Goal: Task Accomplishment & Management: Manage account settings

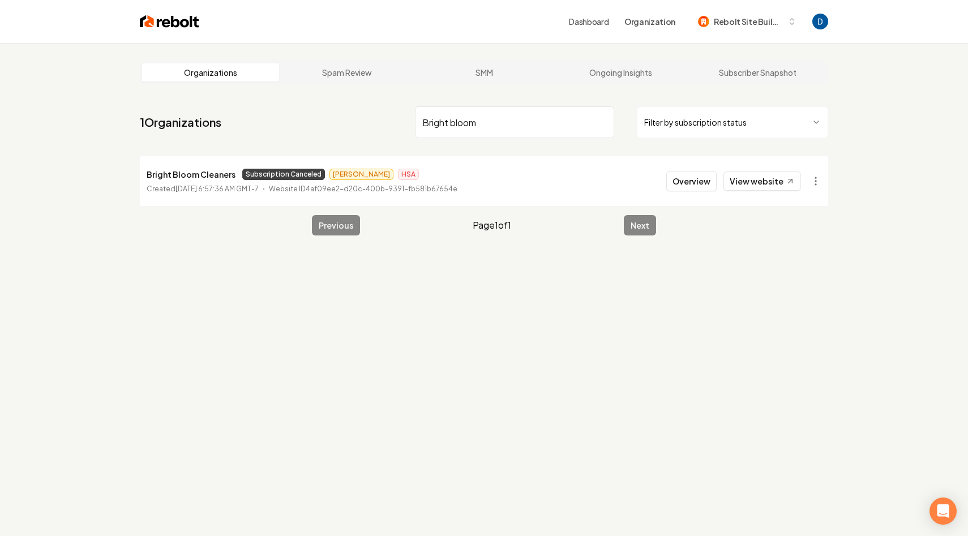
click at [486, 121] on input "Bright bloom" at bounding box center [514, 122] width 199 height 32
paste input "Suds City"
type input "Suds City"
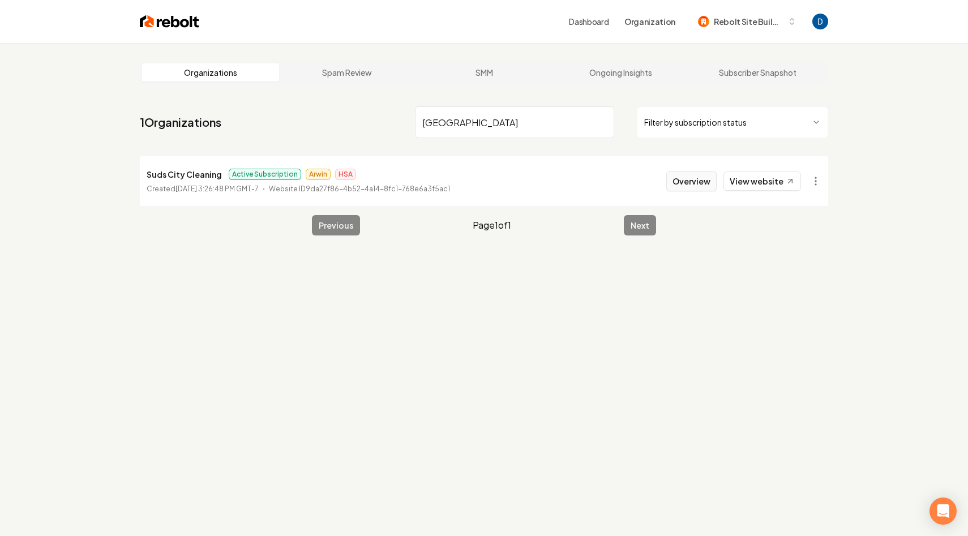
click at [680, 180] on button "Overview" at bounding box center [691, 181] width 50 height 20
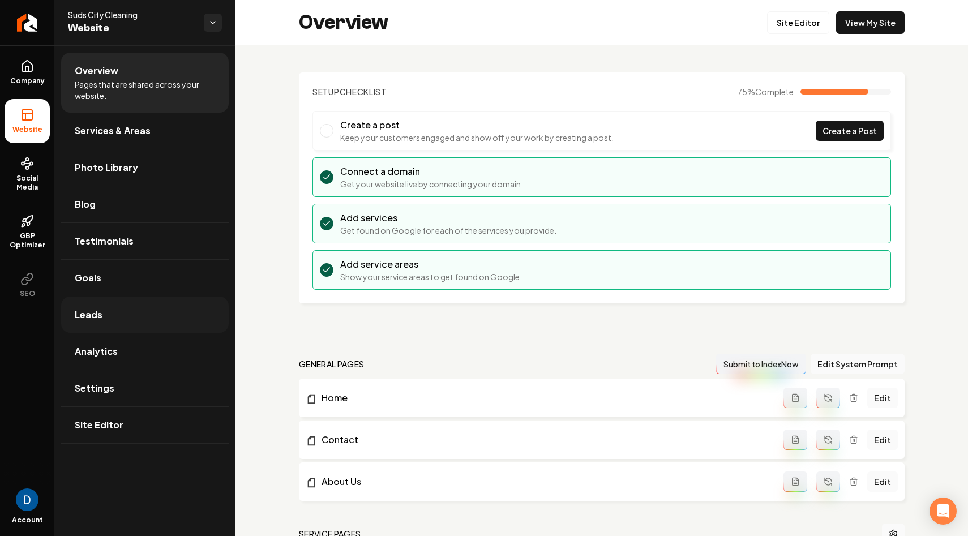
click at [138, 297] on link "Leads" at bounding box center [145, 315] width 168 height 36
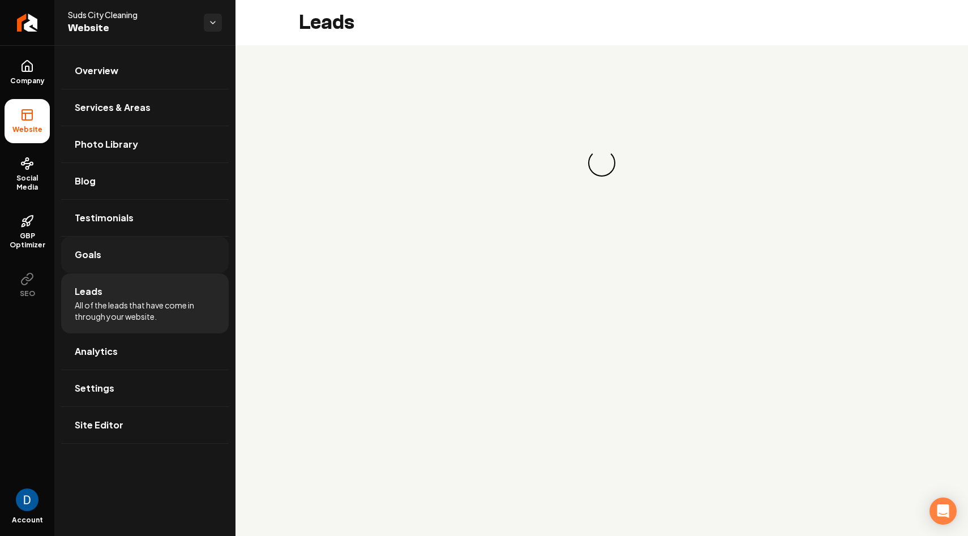
click at [129, 272] on link "Goals" at bounding box center [145, 255] width 168 height 36
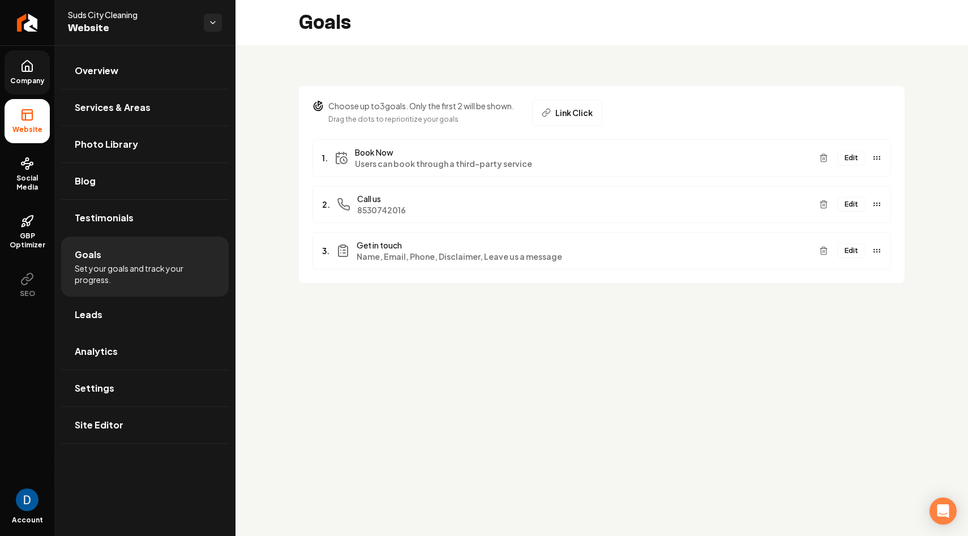
click at [36, 65] on link "Company" at bounding box center [27, 72] width 45 height 44
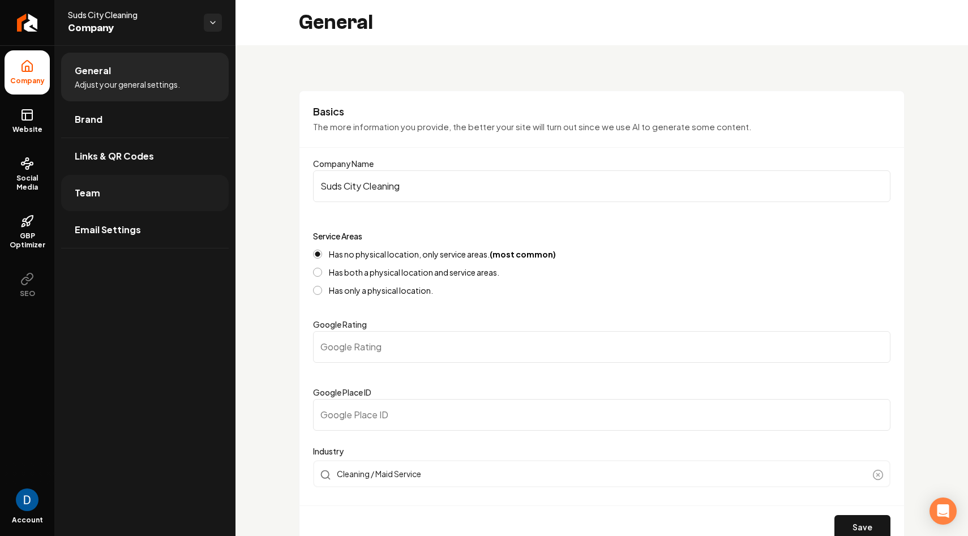
click at [98, 203] on link "Team" at bounding box center [145, 193] width 168 height 36
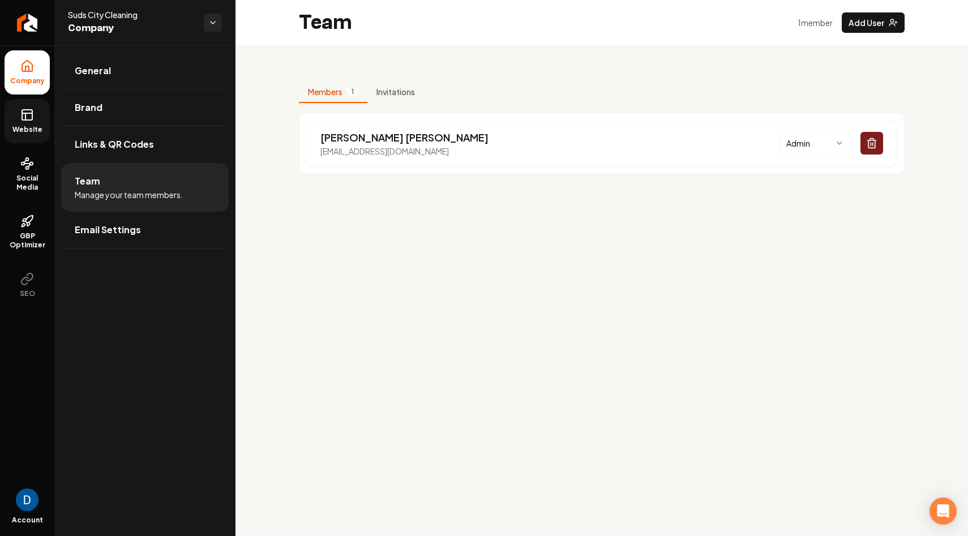
click at [22, 122] on link "Website" at bounding box center [27, 121] width 45 height 44
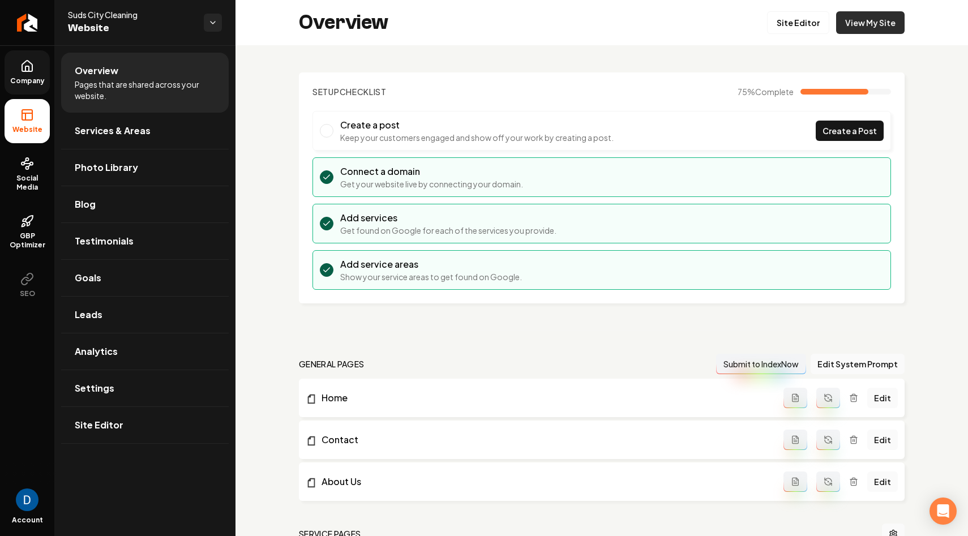
click at [853, 15] on link "View My Site" at bounding box center [870, 22] width 68 height 23
click at [111, 287] on link "Goals" at bounding box center [145, 278] width 168 height 36
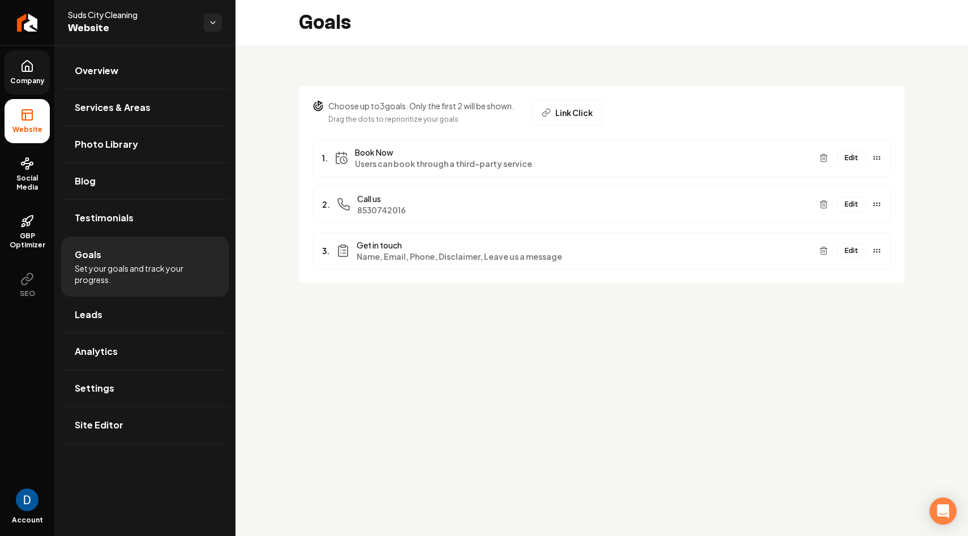
click at [852, 203] on button "Edit" at bounding box center [851, 204] width 28 height 15
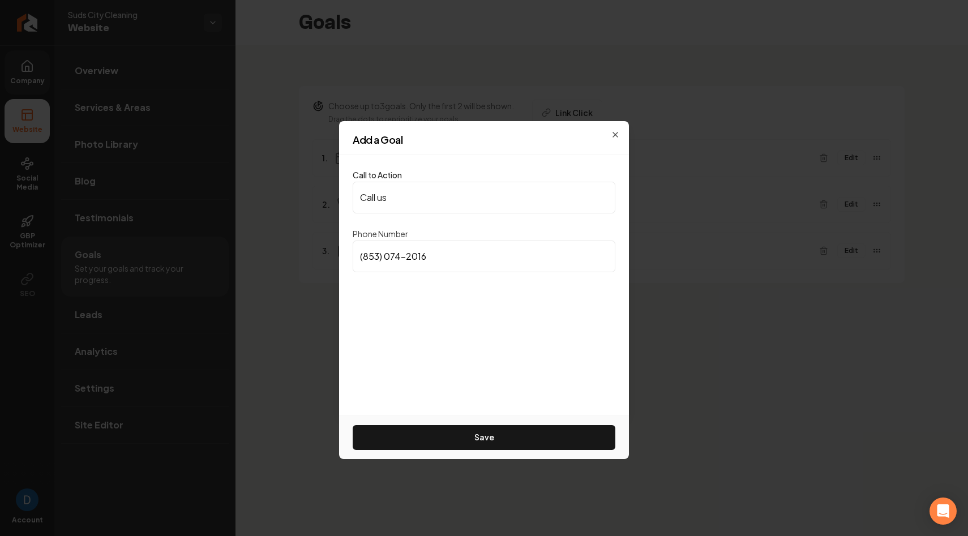
click at [470, 260] on input "(853) 074-2016" at bounding box center [484, 257] width 263 height 32
paste input "786) 432-6691"
type input "(786) 432-6691"
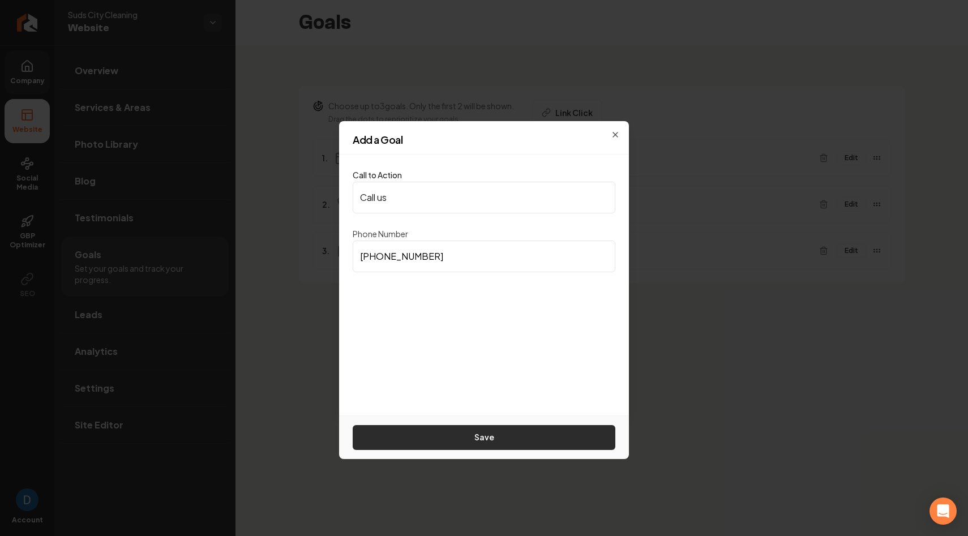
click at [472, 438] on button "Save" at bounding box center [484, 437] width 263 height 25
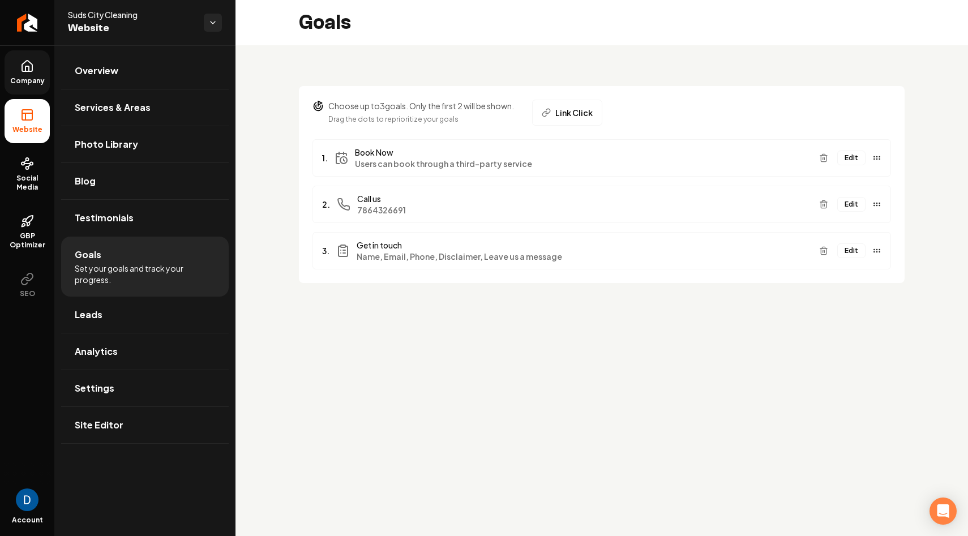
click at [24, 71] on icon at bounding box center [27, 66] width 10 height 11
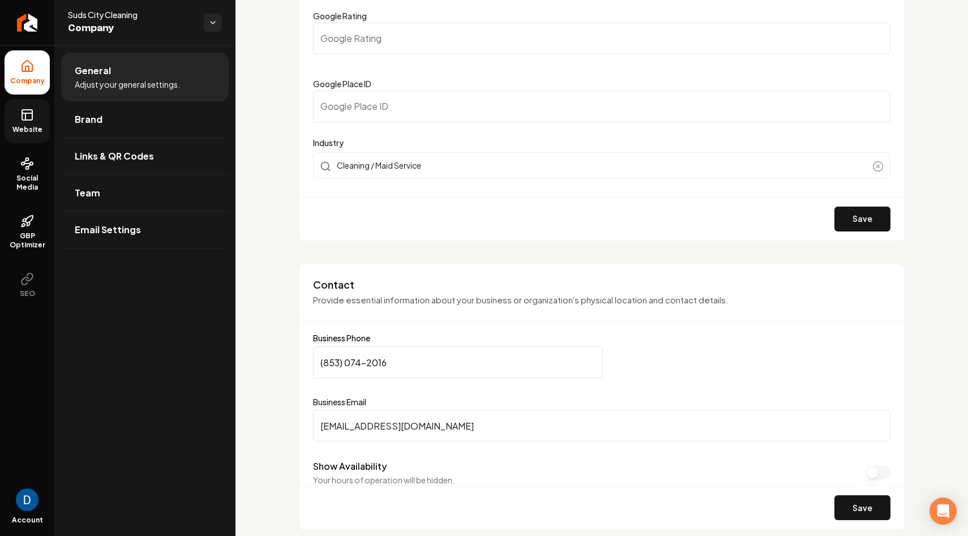
scroll to position [319, 0]
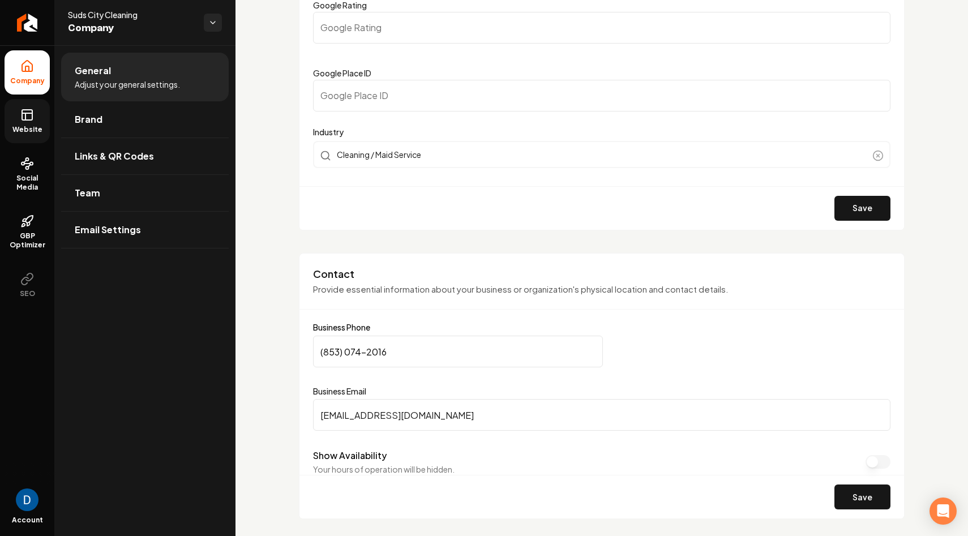
click at [417, 358] on input "(853) 074-2016" at bounding box center [458, 352] width 290 height 32
paste input "786) 432-6691"
type input "(786) 432-6691"
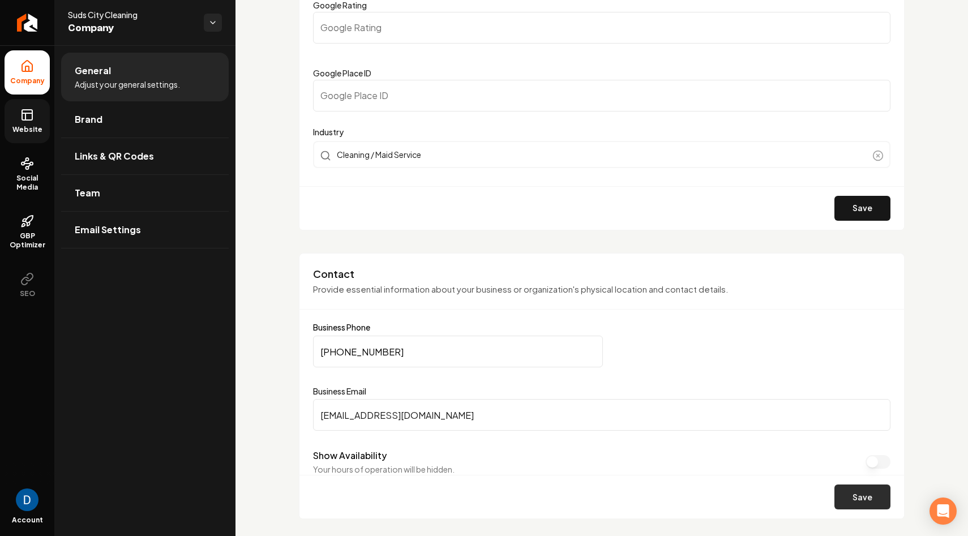
click at [855, 498] on button "Save" at bounding box center [862, 497] width 56 height 25
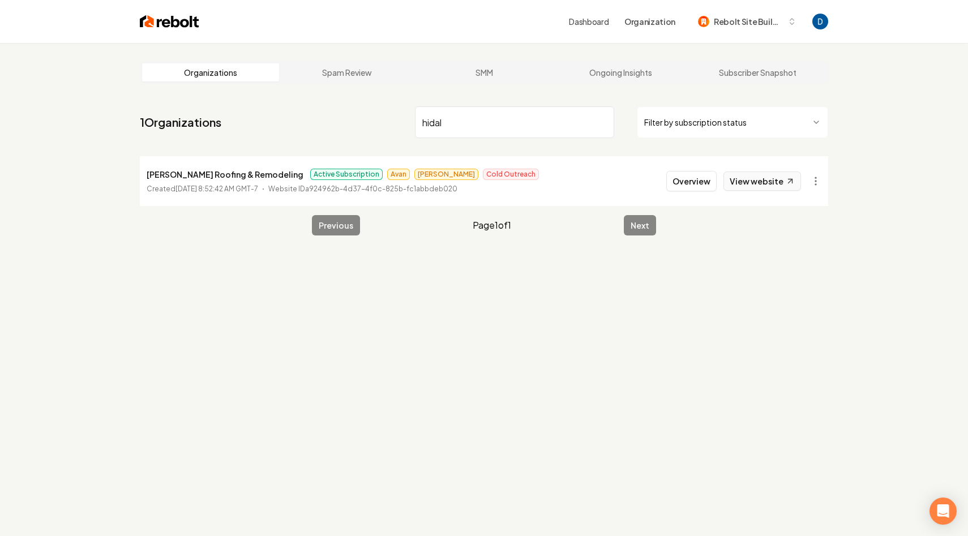
type input "hidal"
click at [765, 177] on link "View website" at bounding box center [762, 181] width 78 height 19
click at [219, 172] on p "Hidalgo Roofing & Remodeling" at bounding box center [225, 175] width 157 height 14
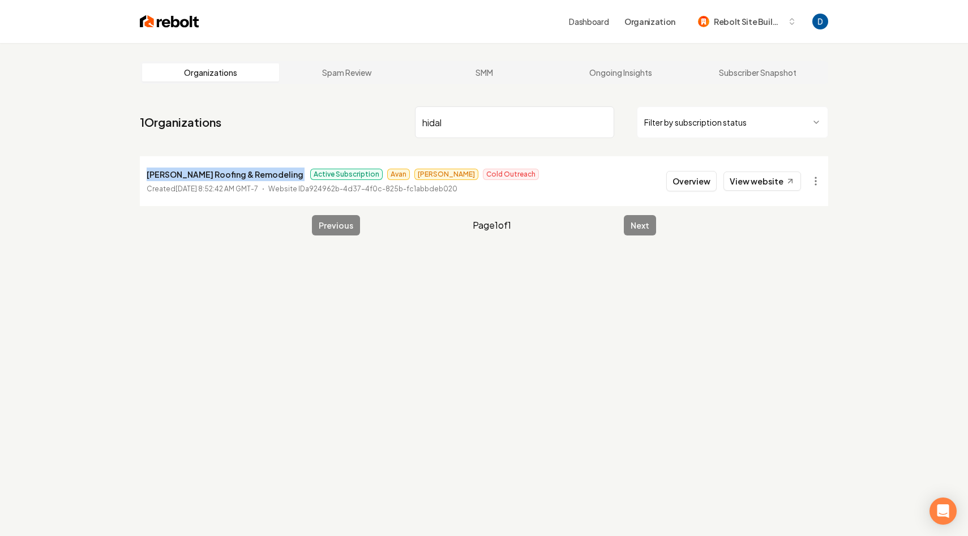
copy p "Hidalgo Roofing & Remodeling"
click at [200, 177] on p "Hidalgo Roofing & Remodeling" at bounding box center [225, 175] width 157 height 14
click at [200, 177] on p "[PERSON_NAME] Roofing & Remodeling" at bounding box center [225, 175] width 157 height 14
copy p "[PERSON_NAME] Roofing & Remodeling"
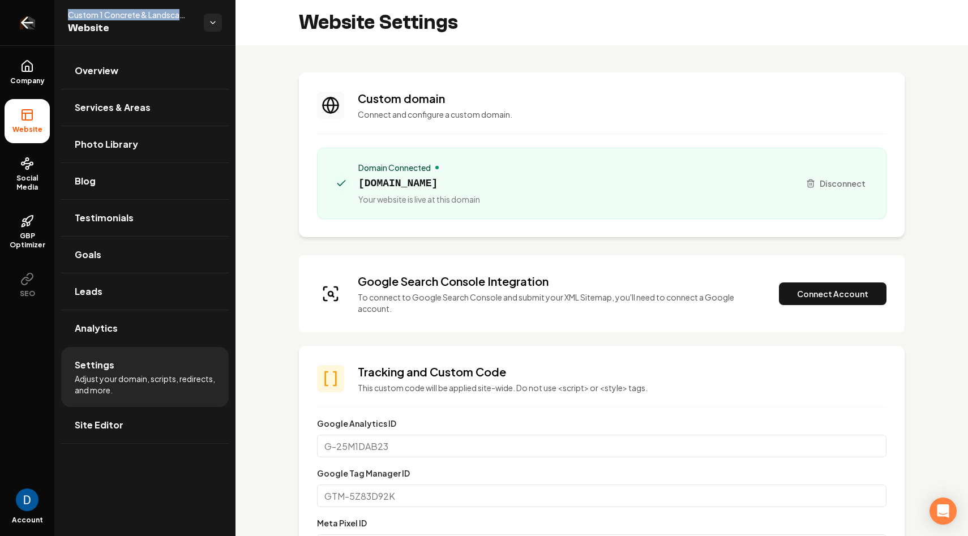
click at [29, 23] on icon "Return to dashboard" at bounding box center [27, 23] width 18 height 18
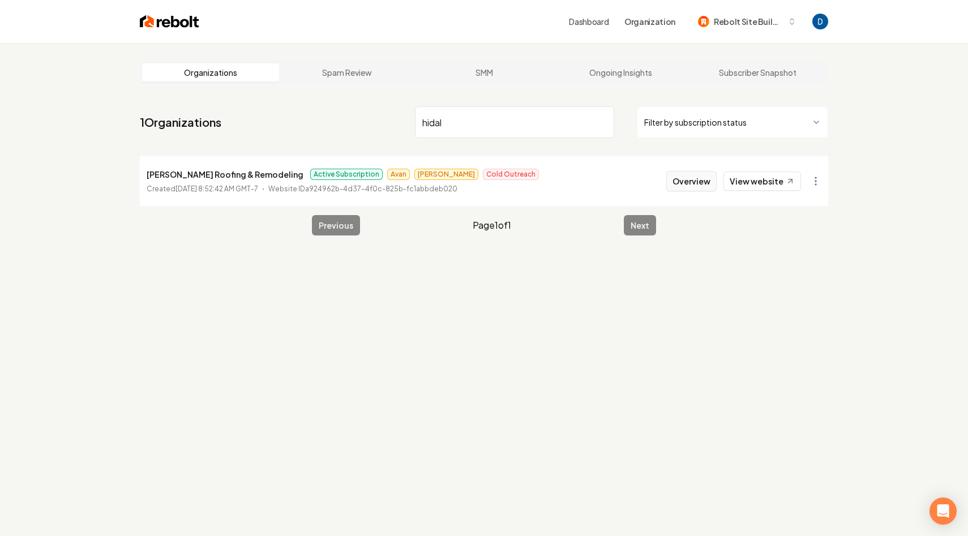
type input "hidal"
click at [692, 183] on button "Overview" at bounding box center [691, 181] width 50 height 20
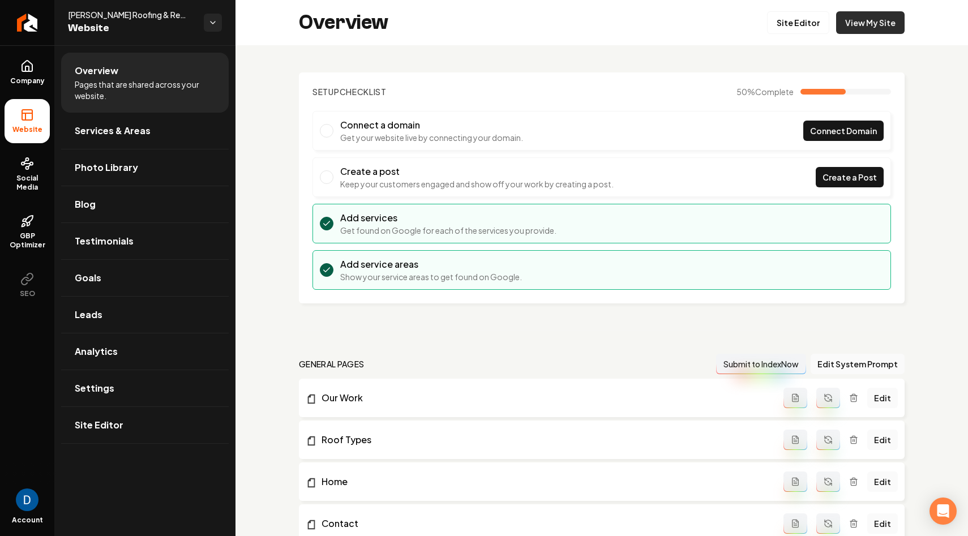
click at [878, 18] on link "View My Site" at bounding box center [870, 22] width 68 height 23
click at [28, 169] on circle at bounding box center [27, 167] width 3 height 3
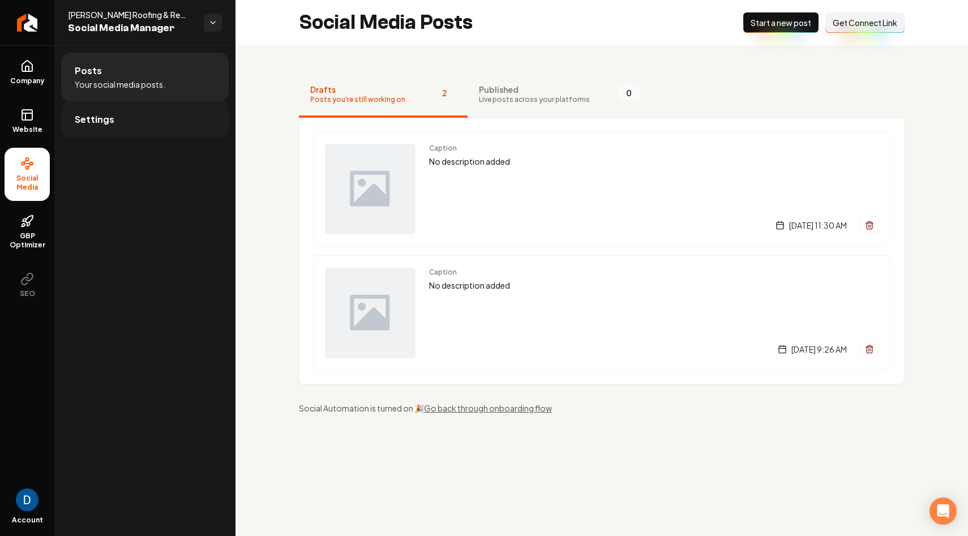
click at [123, 127] on link "Settings" at bounding box center [145, 119] width 168 height 36
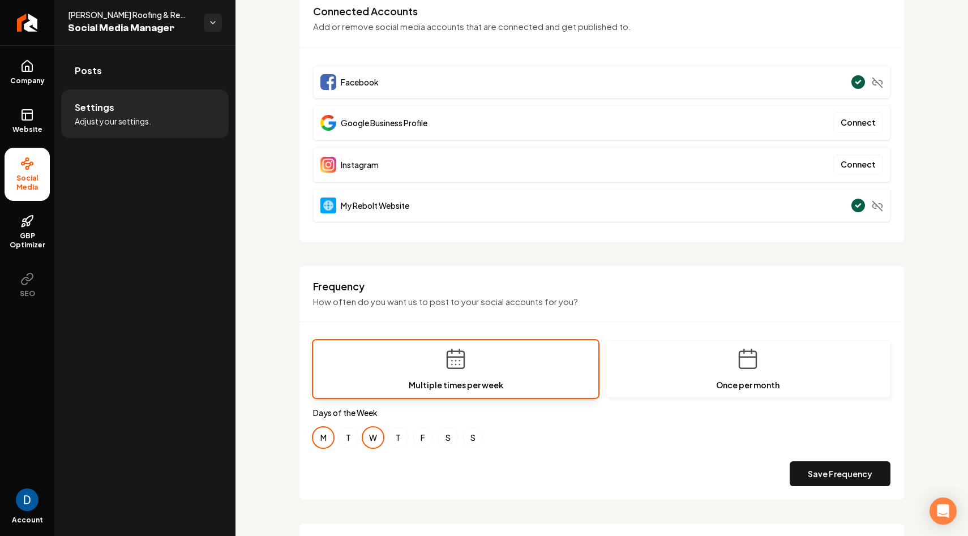
scroll to position [104, 0]
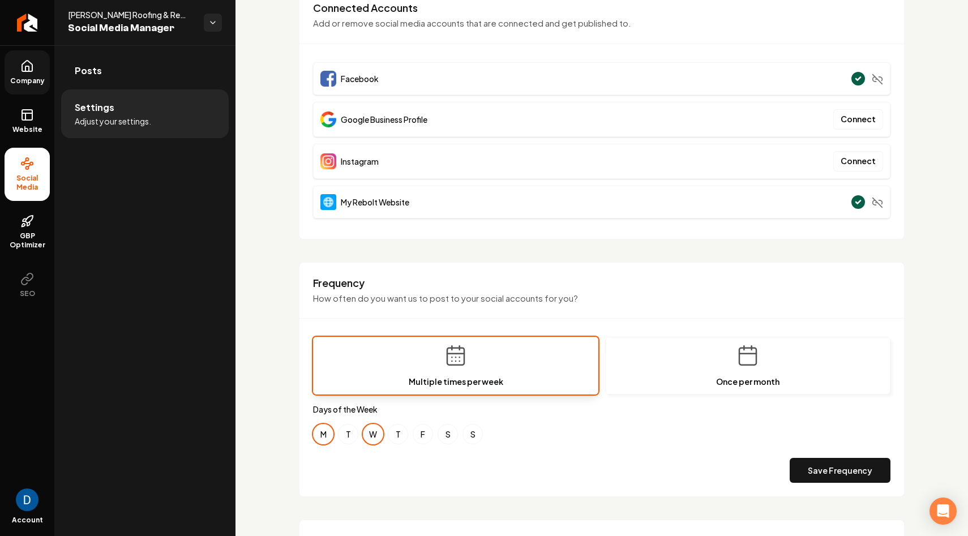
click at [28, 64] on icon at bounding box center [27, 66] width 14 height 14
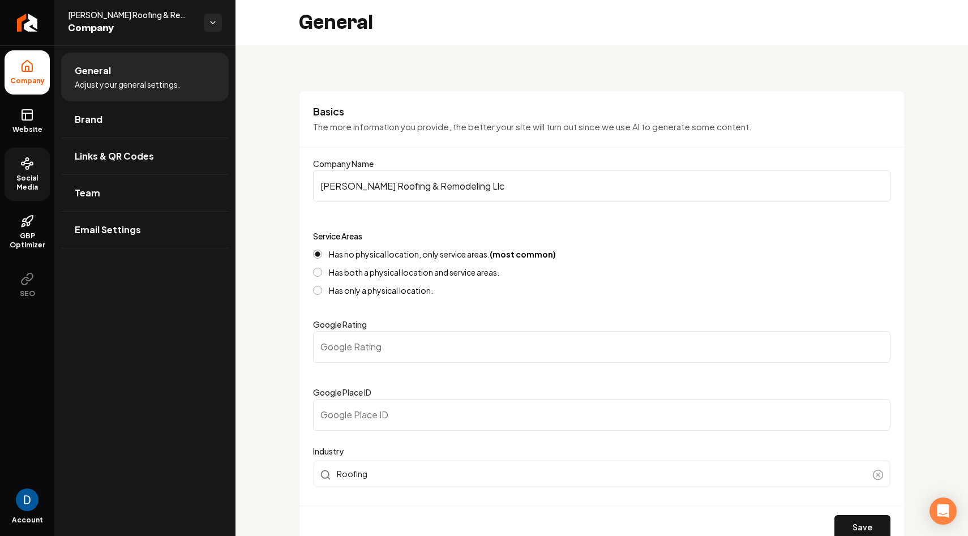
click at [108, 12] on span "Hidalgo Roofing & Remodeling Llc" at bounding box center [131, 14] width 127 height 11
copy span "Hidalgo Roofing & Remodeling Llc"
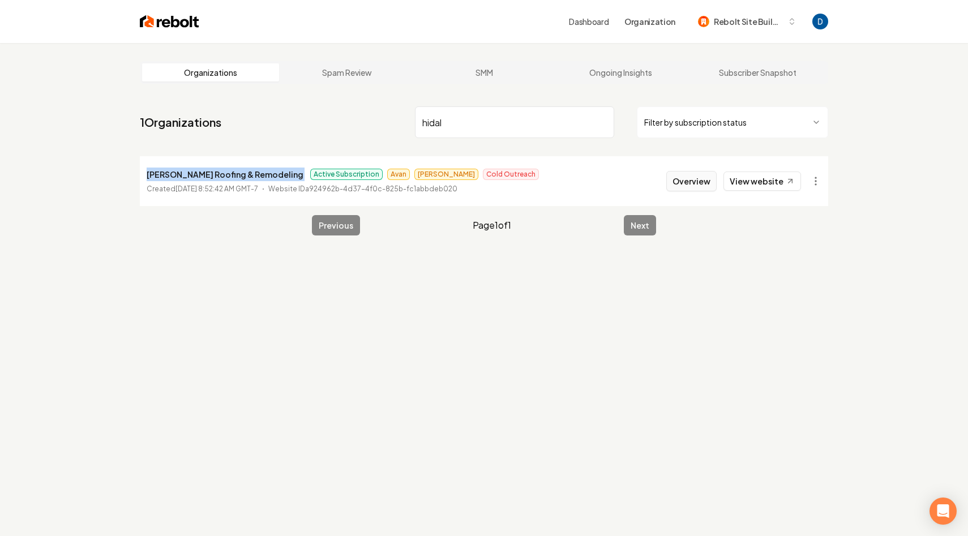
click at [691, 176] on button "Overview" at bounding box center [691, 181] width 50 height 20
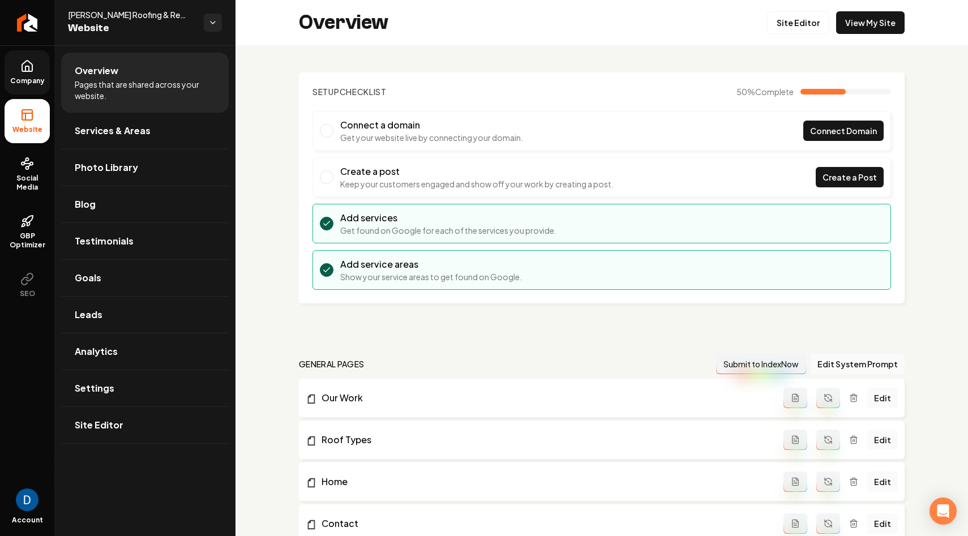
click at [33, 68] on icon at bounding box center [27, 66] width 14 height 14
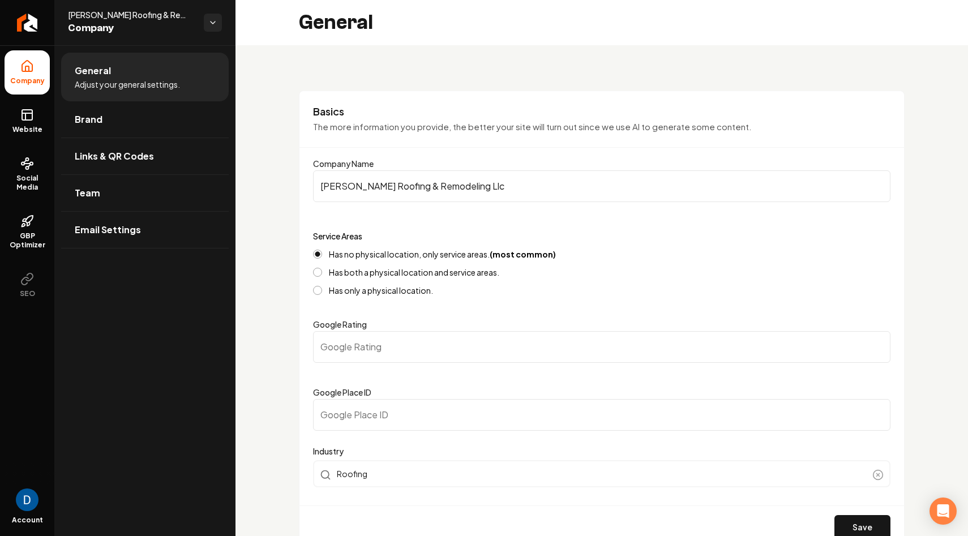
click at [314, 271] on button "Has both a physical location and service areas." at bounding box center [317, 272] width 9 height 9
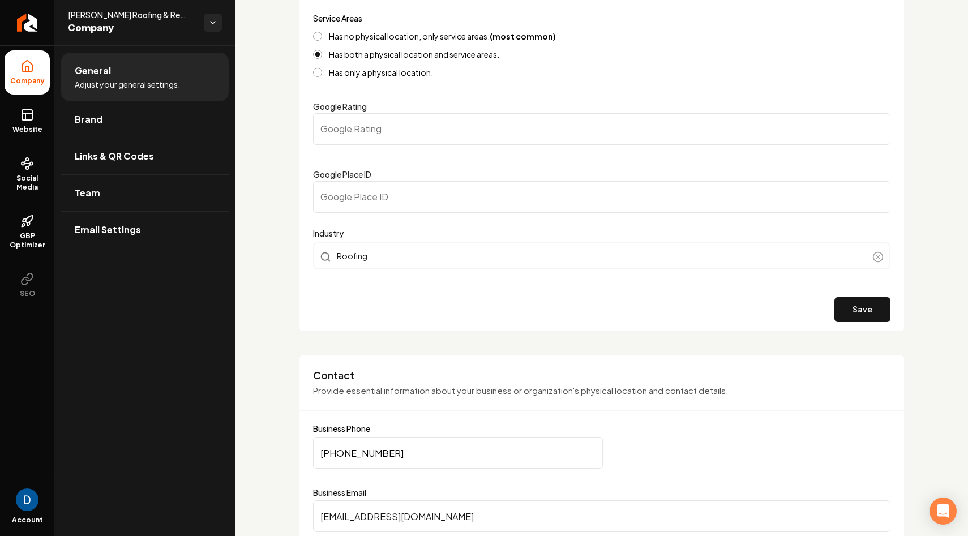
scroll to position [352, 0]
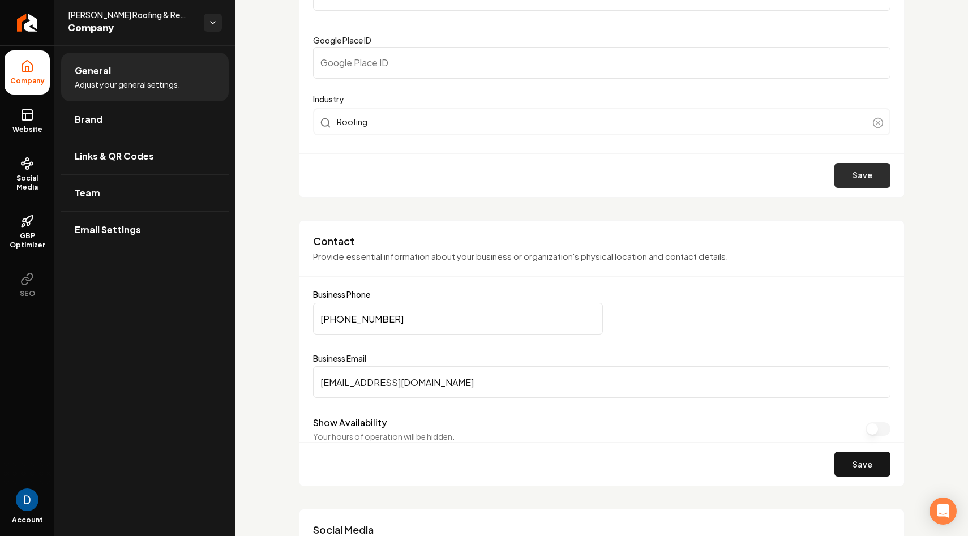
click at [855, 170] on button "Save" at bounding box center [862, 175] width 56 height 25
type input "0"
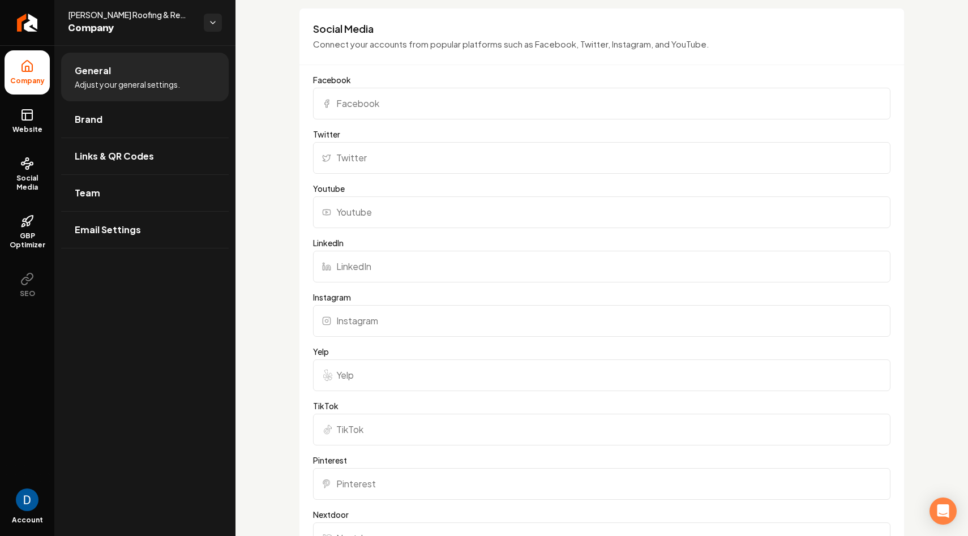
scroll to position [0, 0]
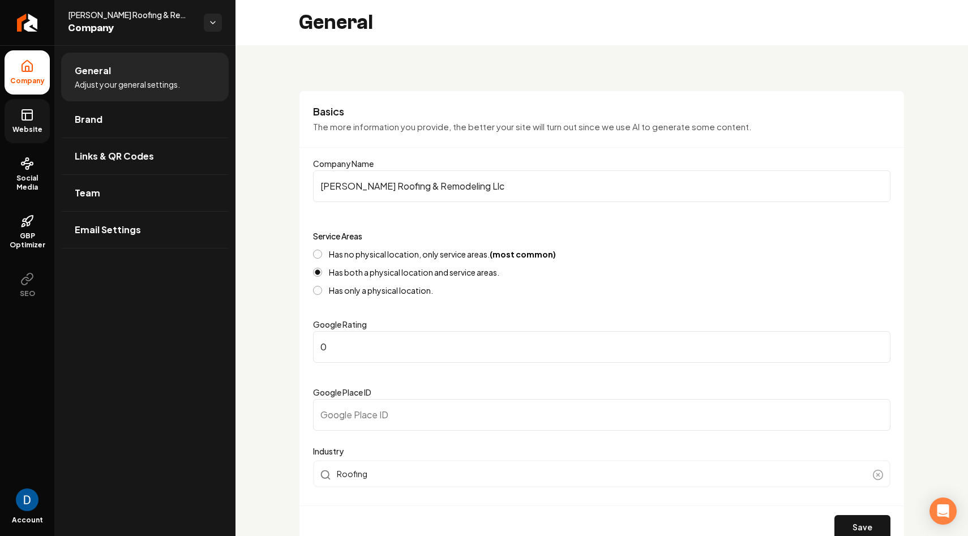
click at [42, 103] on link "Website" at bounding box center [27, 121] width 45 height 44
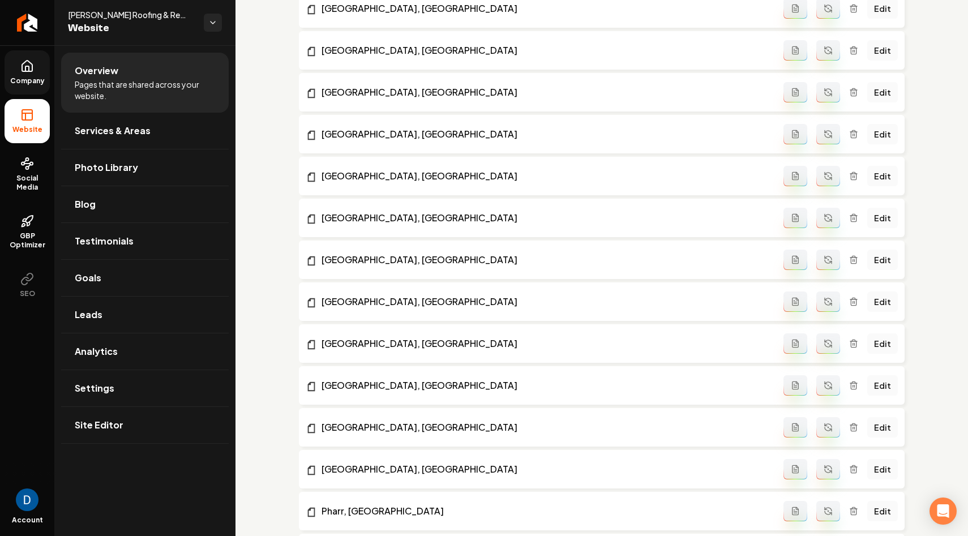
scroll to position [1459, 0]
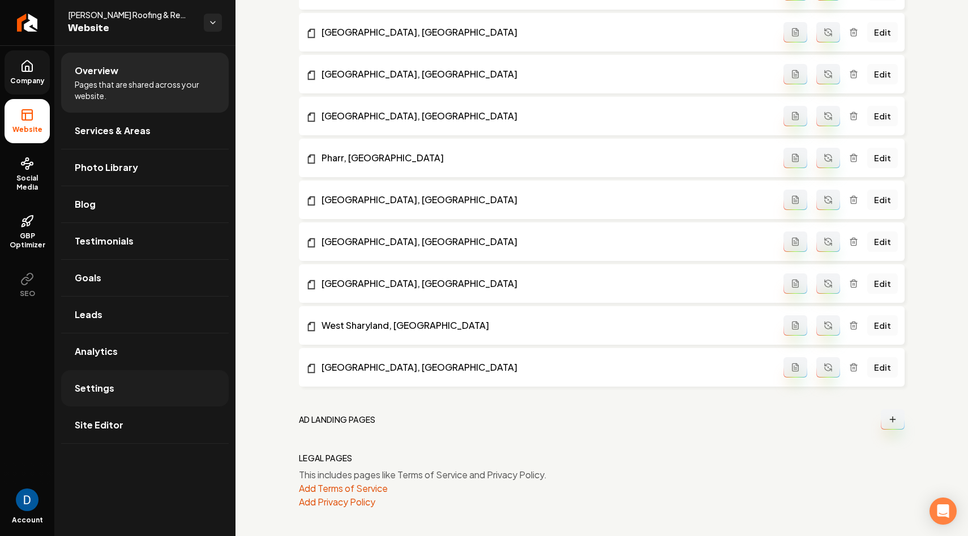
click at [151, 396] on link "Settings" at bounding box center [145, 388] width 168 height 36
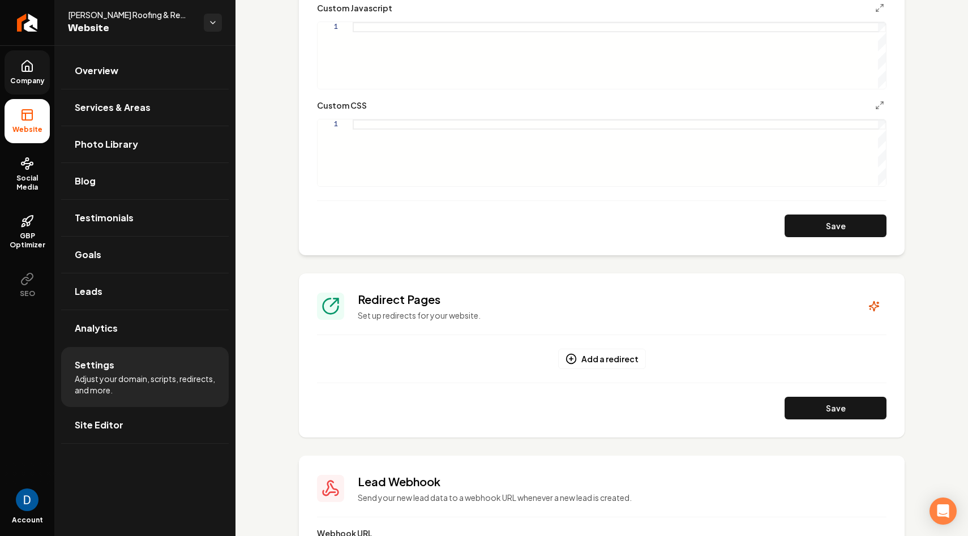
scroll to position [706, 0]
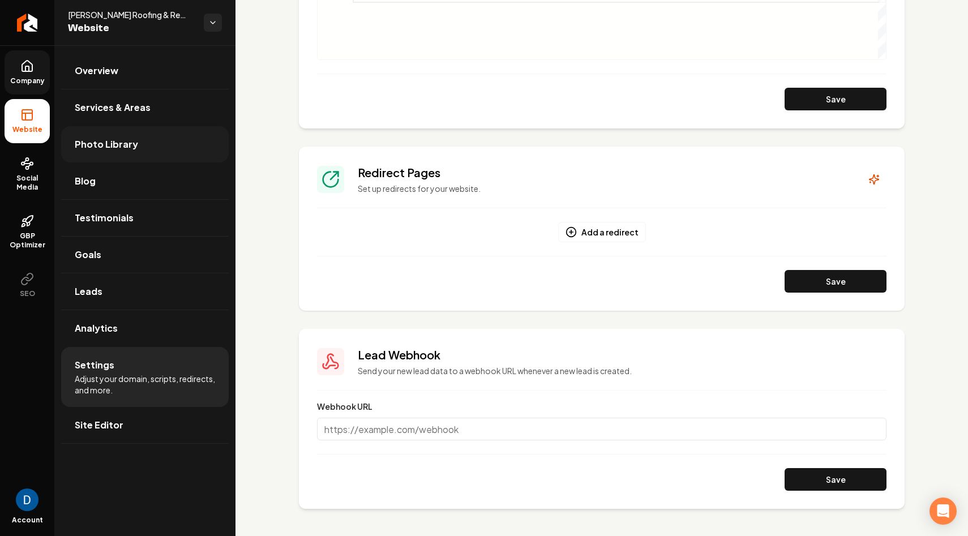
click at [168, 143] on link "Photo Library" at bounding box center [145, 144] width 168 height 36
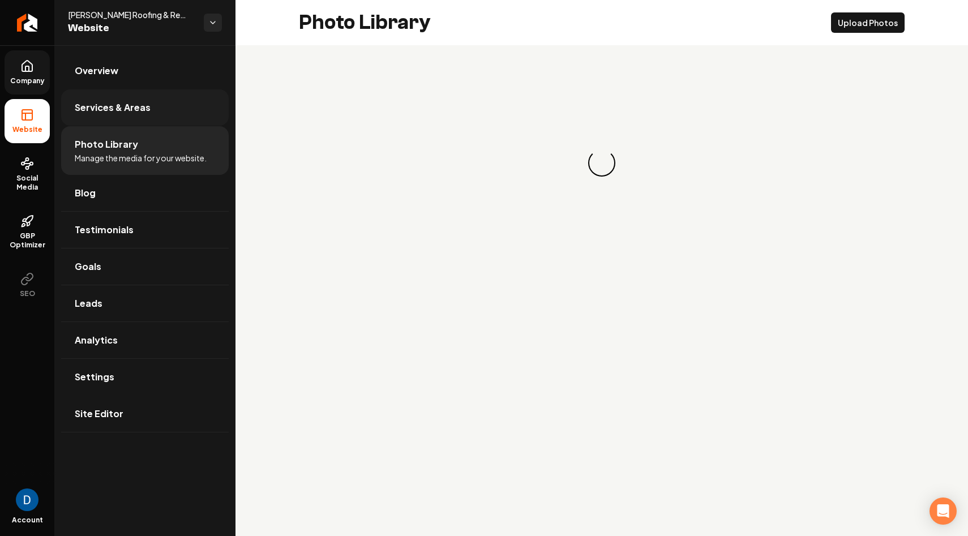
click at [167, 112] on link "Services & Areas" at bounding box center [145, 107] width 168 height 36
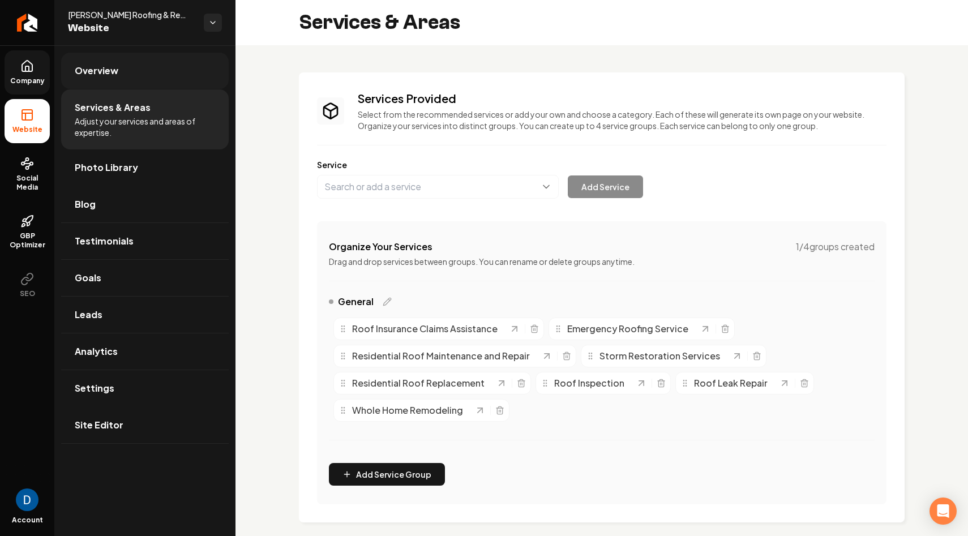
click at [135, 71] on link "Overview" at bounding box center [145, 71] width 168 height 36
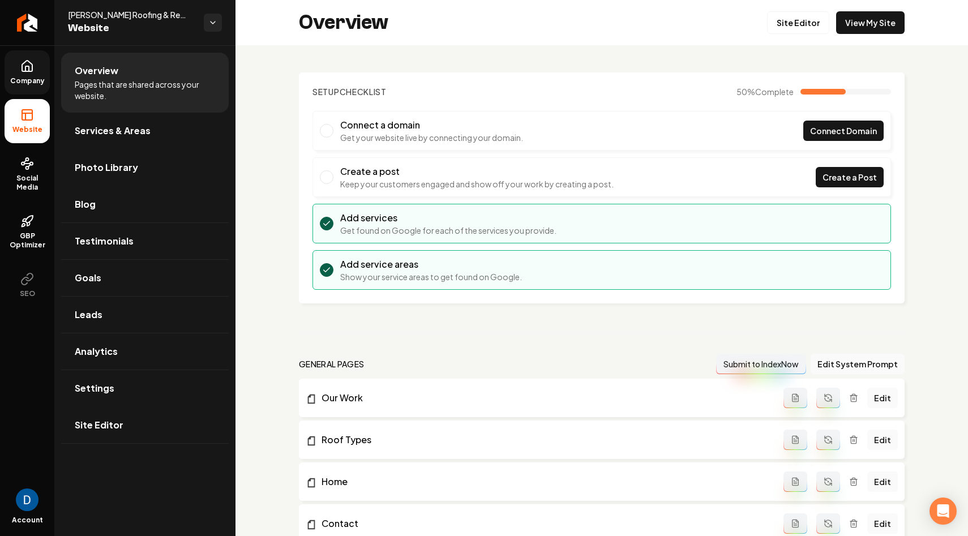
click at [35, 72] on link "Company" at bounding box center [27, 72] width 45 height 44
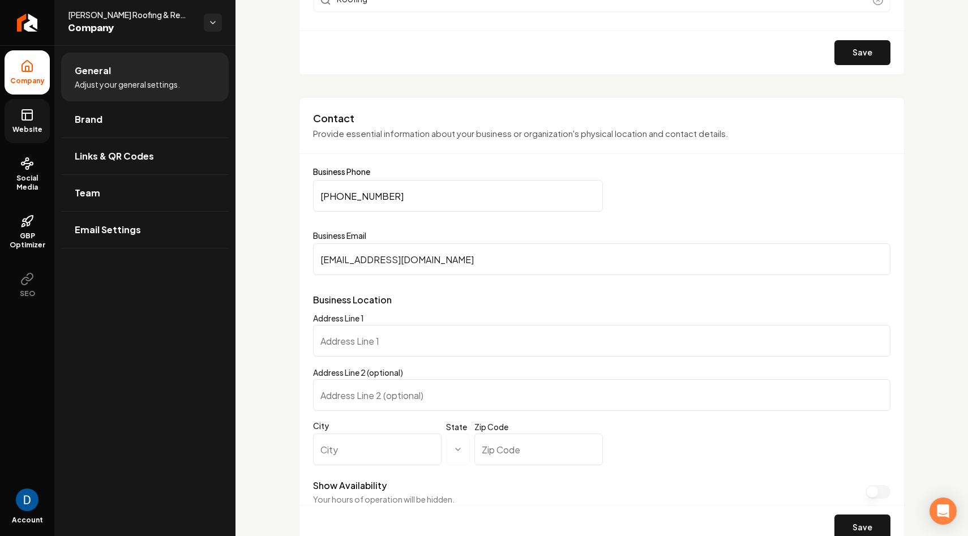
scroll to position [522, 0]
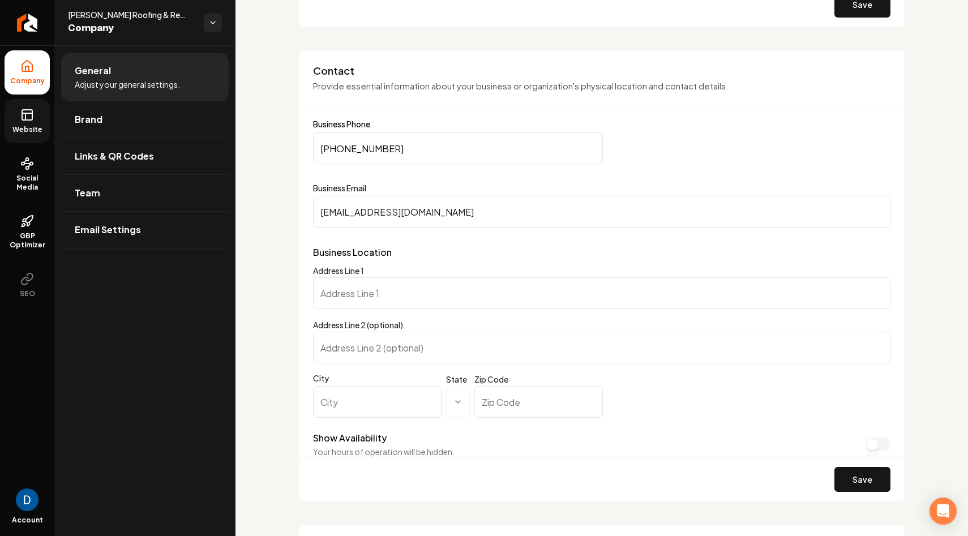
click at [362, 290] on input "Address Line 1" at bounding box center [601, 293] width 577 height 32
paste input "415 N Sugar Rd St 7 Pharr TX 78577"
type input "415 N Sugar Rd St 7 Pharr TX 78577"
drag, startPoint x: 396, startPoint y: 293, endPoint x: 423, endPoint y: 294, distance: 27.2
click at [423, 294] on input "415 N Sugar Rd St 7 Pharr TX 78577" at bounding box center [601, 293] width 577 height 32
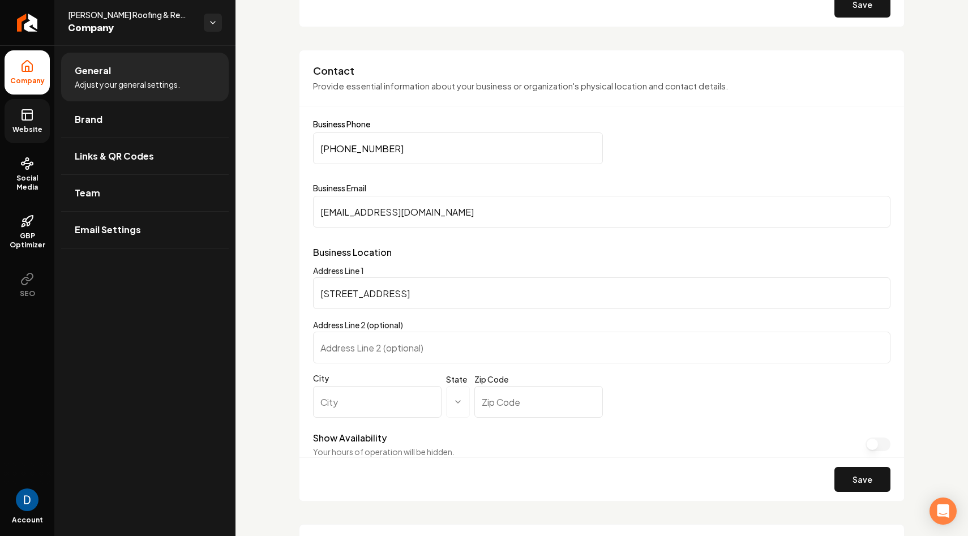
click at [391, 294] on input "415 N Sugar Rd St 7 Pharr TX 78577" at bounding box center [601, 293] width 577 height 32
click at [387, 296] on input "415 N Sugar Rd St 7 Pharr TX 78577" at bounding box center [601, 293] width 577 height 32
click at [397, 297] on input "415 N Sugar Rd St 7 Pharr TX 78577" at bounding box center [601, 293] width 577 height 32
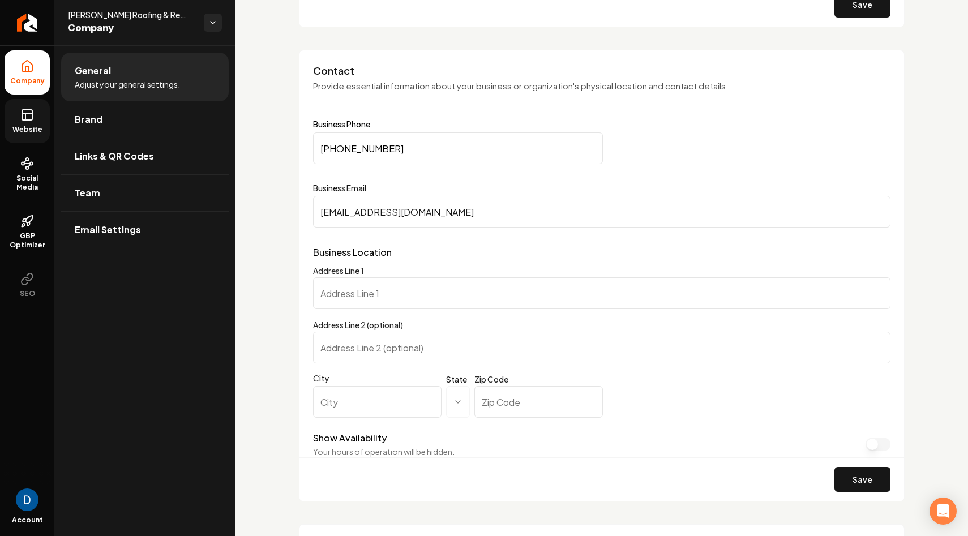
click at [366, 285] on input "Address Line 1" at bounding box center [601, 293] width 577 height 32
paste input "415 N Sugar Rd"
type input "415 N Sugar Rd"
click at [355, 359] on input "Address Line 2 (optional)" at bounding box center [601, 348] width 577 height 32
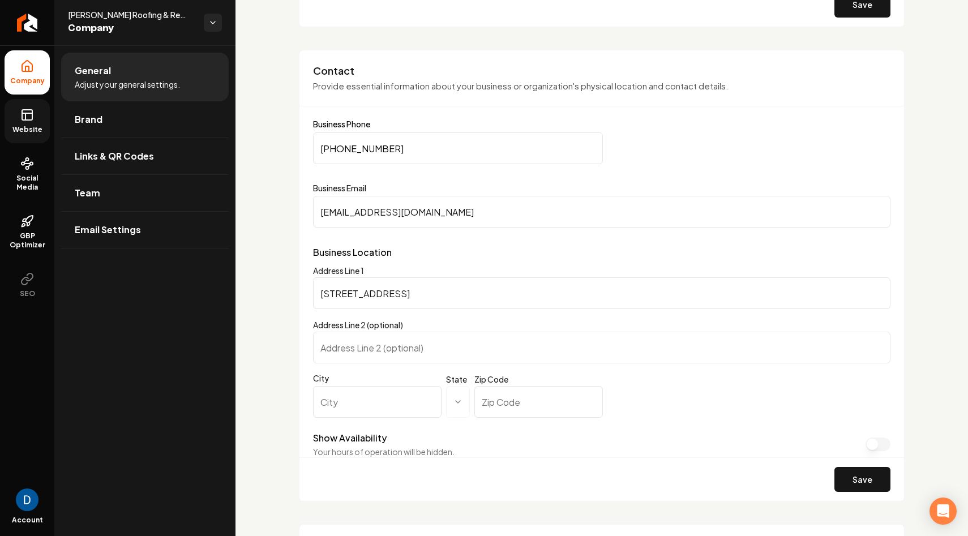
paste input "Ste 7"
type input "Ste 7"
click at [345, 396] on input "City" at bounding box center [377, 402] width 128 height 32
paste input "Pharr"
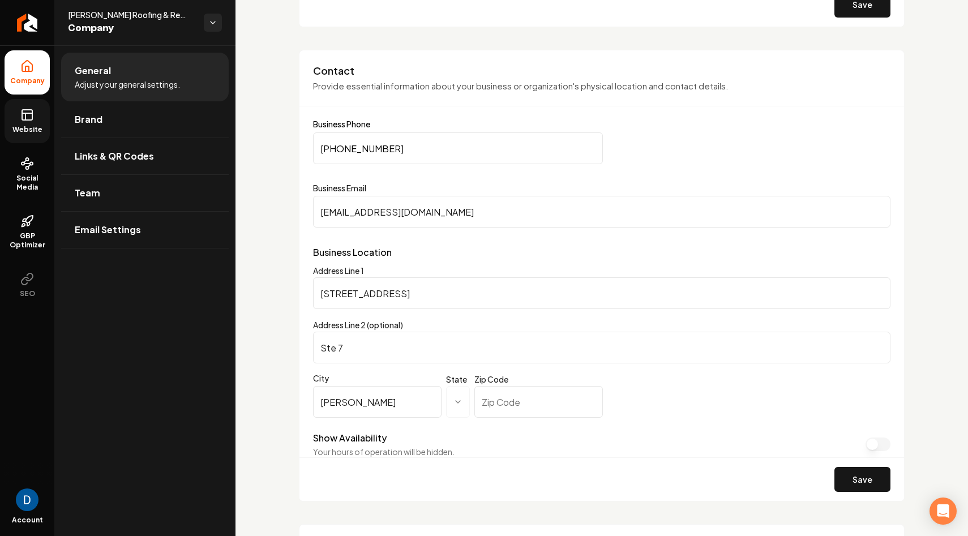
type input "Pharr"
click at [442, 395] on html "**********" at bounding box center [484, 268] width 968 height 536
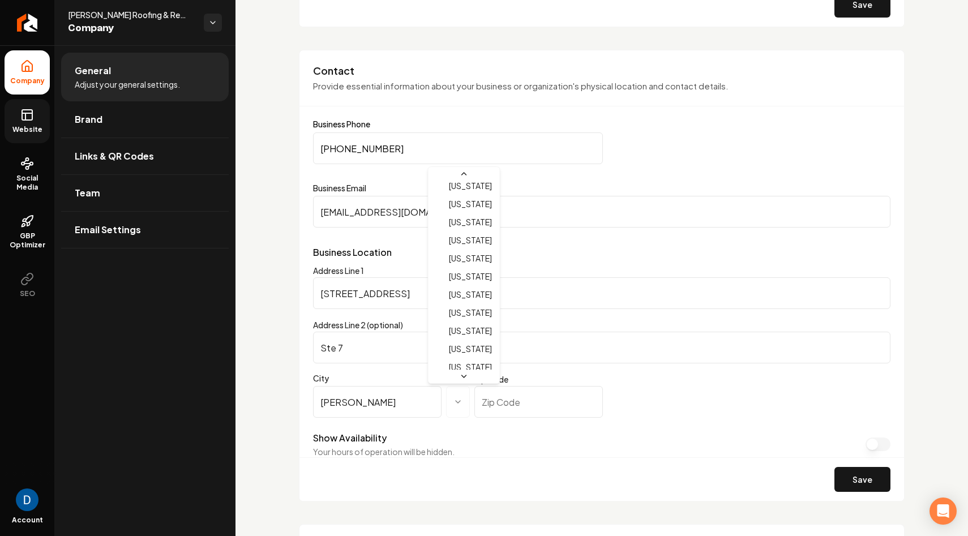
scroll to position [702, 0]
select select "**"
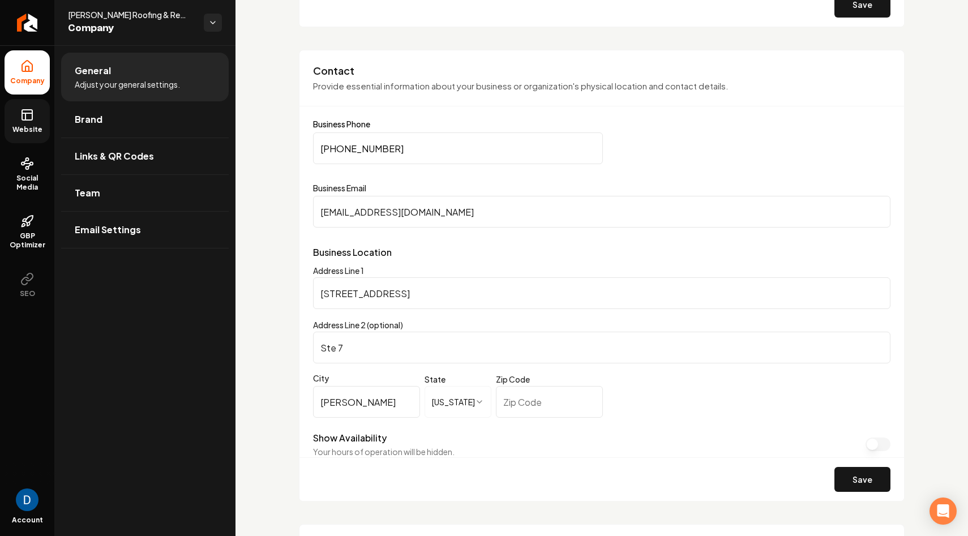
click at [528, 405] on input "Zip Code" at bounding box center [549, 402] width 107 height 32
paste input "78577"
type input "78577"
click at [300, 418] on div "**********" at bounding box center [602, 276] width 606 height 452
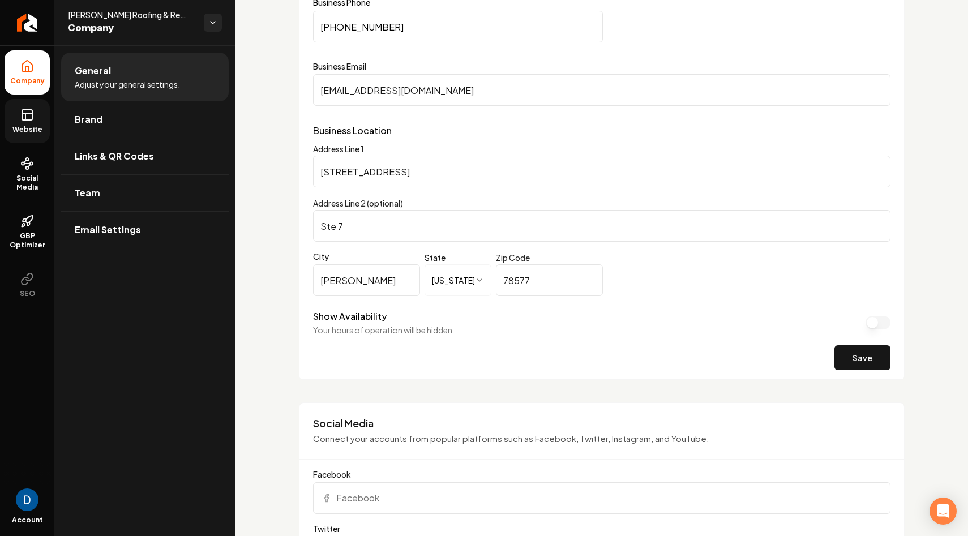
scroll to position [646, 0]
click at [853, 353] on button "Save" at bounding box center [862, 356] width 56 height 25
click at [23, 121] on icon at bounding box center [27, 115] width 14 height 14
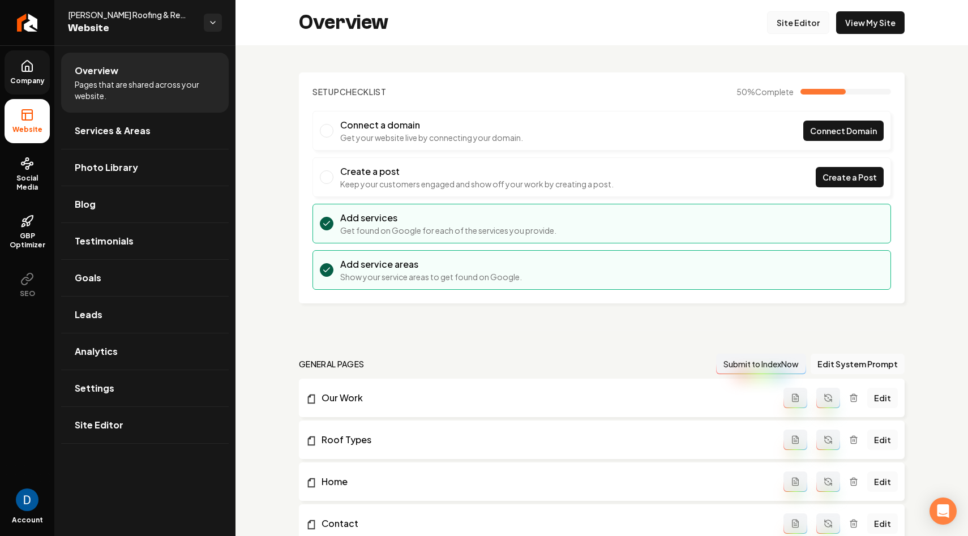
click at [809, 21] on link "Site Editor" at bounding box center [798, 22] width 62 height 23
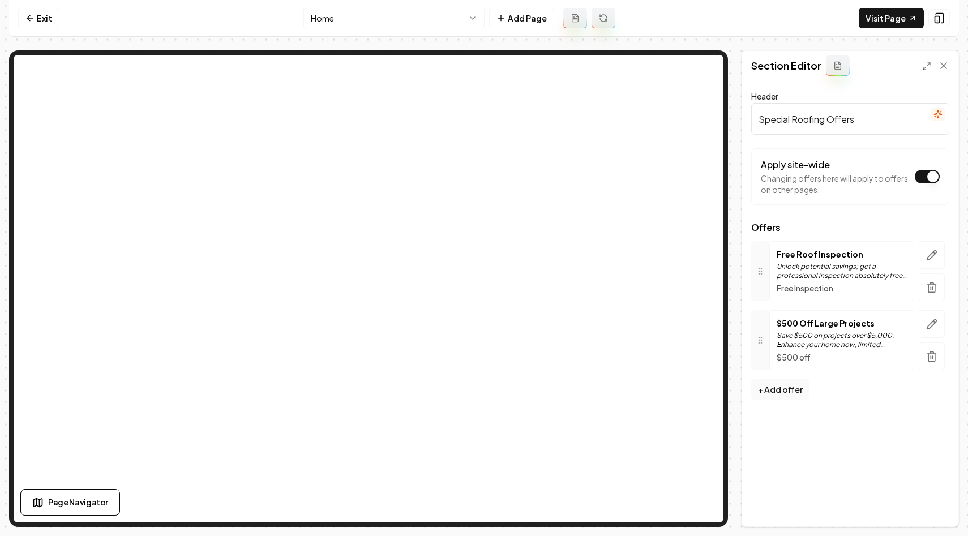
click at [932, 352] on icon "button" at bounding box center [932, 353] width 4 height 2
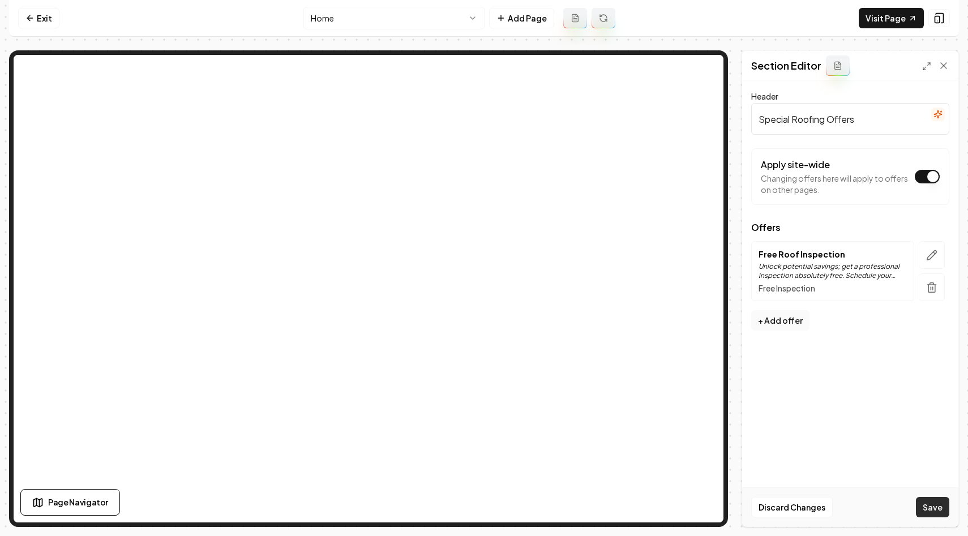
click at [941, 507] on button "Save" at bounding box center [932, 507] width 33 height 20
click at [859, 123] on input "Special Roofing Offers" at bounding box center [850, 119] width 198 height 32
type input "Special Roofing Offer"
click at [931, 499] on button "Save" at bounding box center [932, 507] width 33 height 20
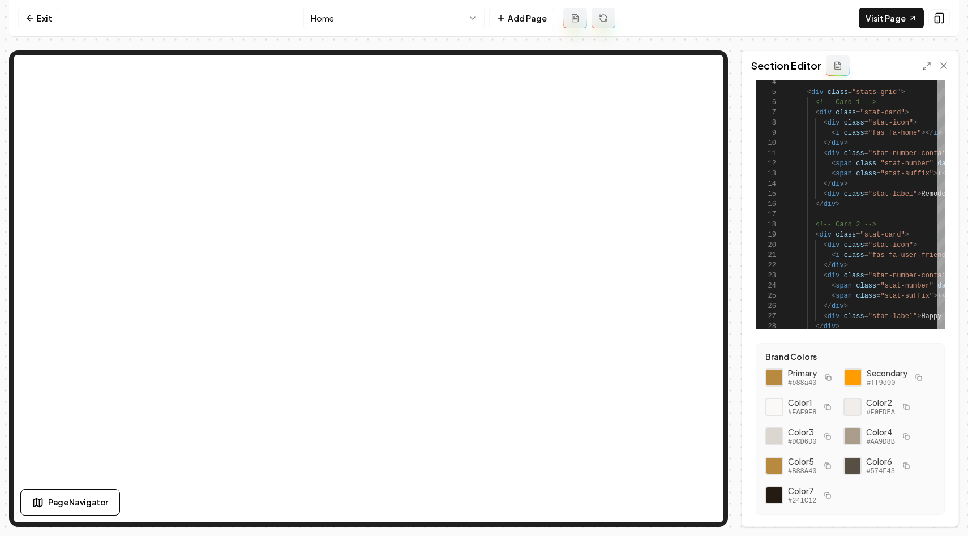
scroll to position [92, 0]
click at [776, 375] on div at bounding box center [774, 375] width 19 height 19
click at [6, 535] on button "X" at bounding box center [3, 543] width 6 height 14
click at [922, 62] on div "Section Editor" at bounding box center [850, 65] width 216 height 29
click at [924, 63] on icon at bounding box center [926, 66] width 9 height 9
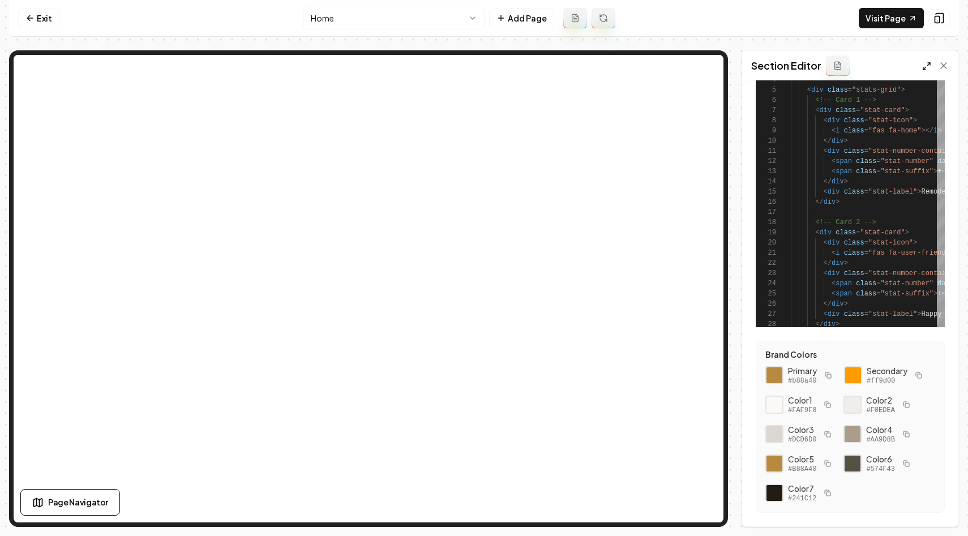
scroll to position [0, 0]
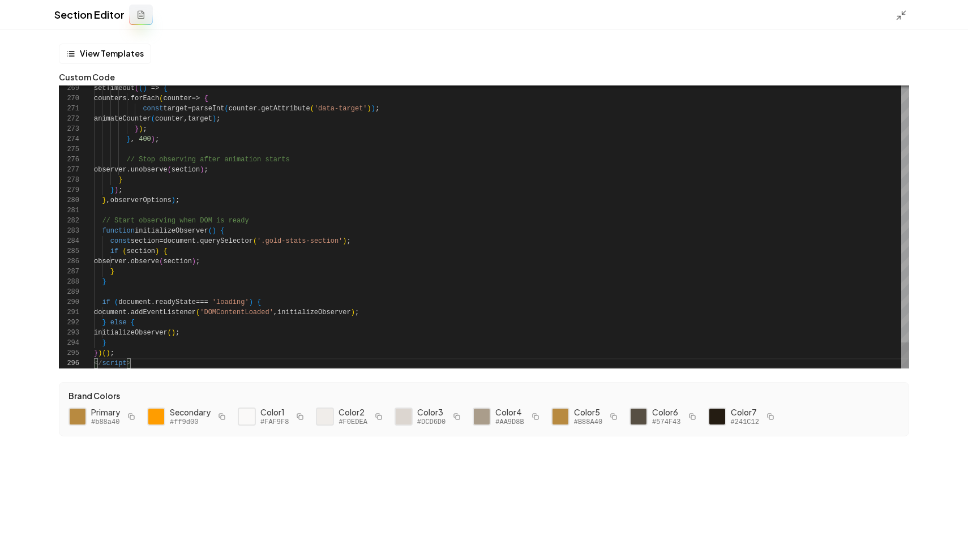
scroll to position [0, 0]
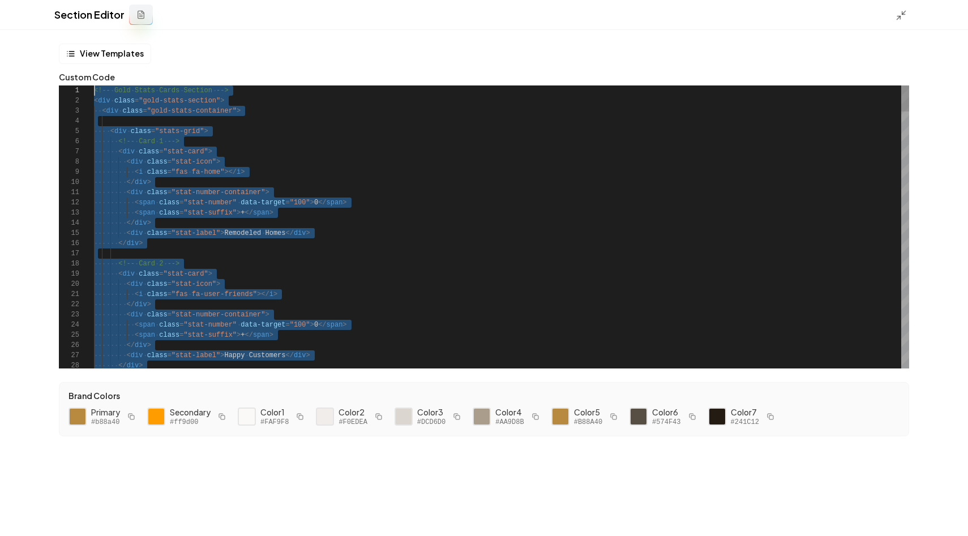
type textarea "**********"
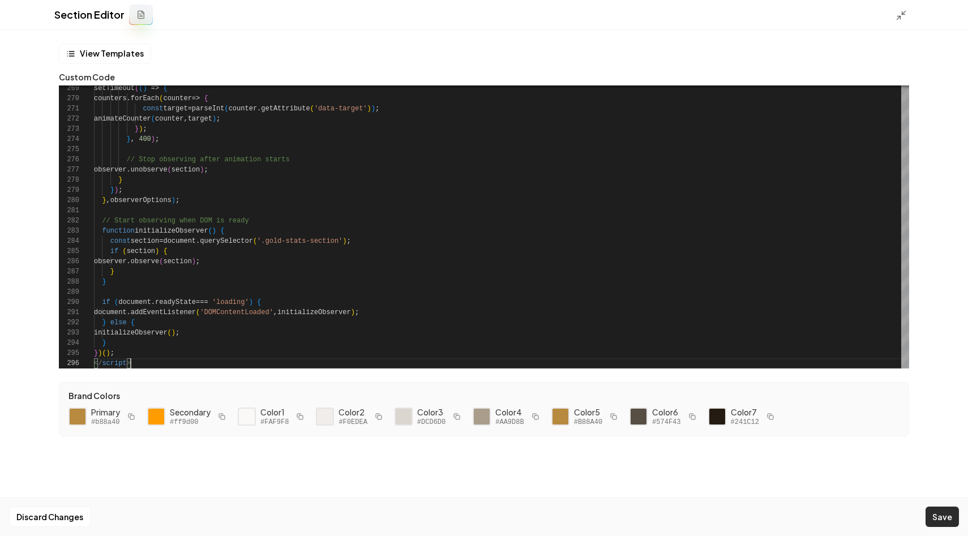
click at [943, 522] on button "Save" at bounding box center [941, 517] width 33 height 20
click at [908, 16] on div at bounding box center [904, 14] width 18 height 12
click at [894, 11] on div "Section Editor" at bounding box center [484, 15] width 968 height 30
click at [901, 14] on icon at bounding box center [900, 15] width 11 height 11
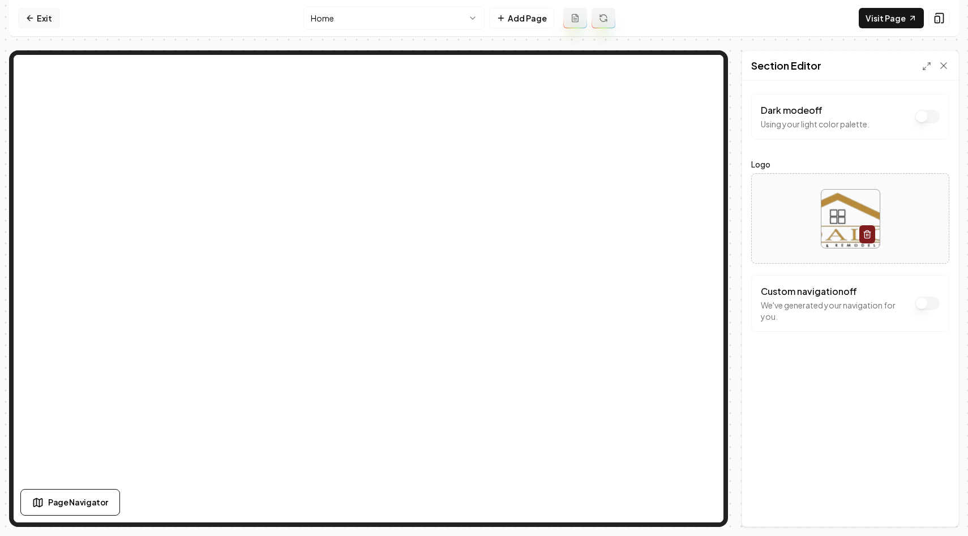
click at [41, 11] on link "Exit" at bounding box center [38, 18] width 41 height 20
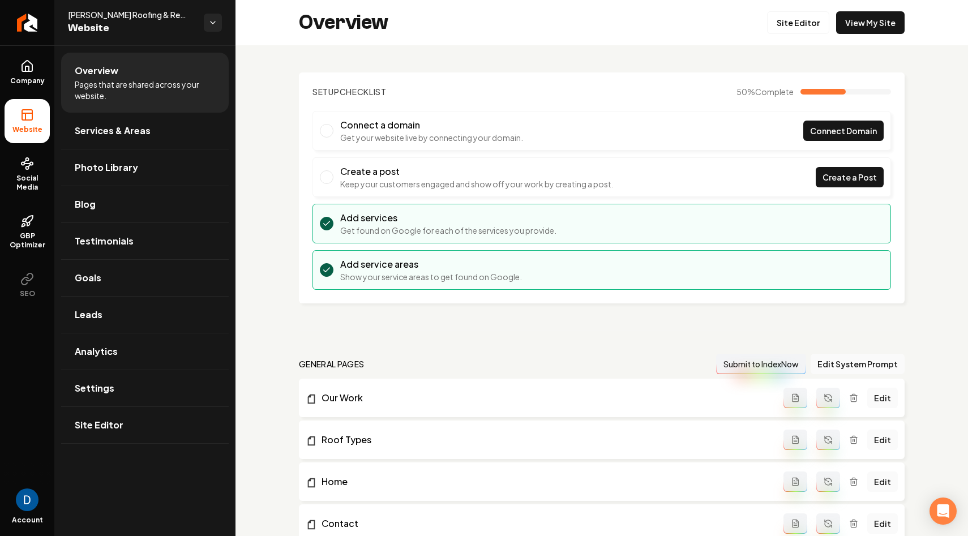
click at [101, 18] on span "[PERSON_NAME] Roofing & Remodeling Llc" at bounding box center [131, 14] width 127 height 11
click at [122, 132] on span "Services & Areas" at bounding box center [113, 131] width 76 height 14
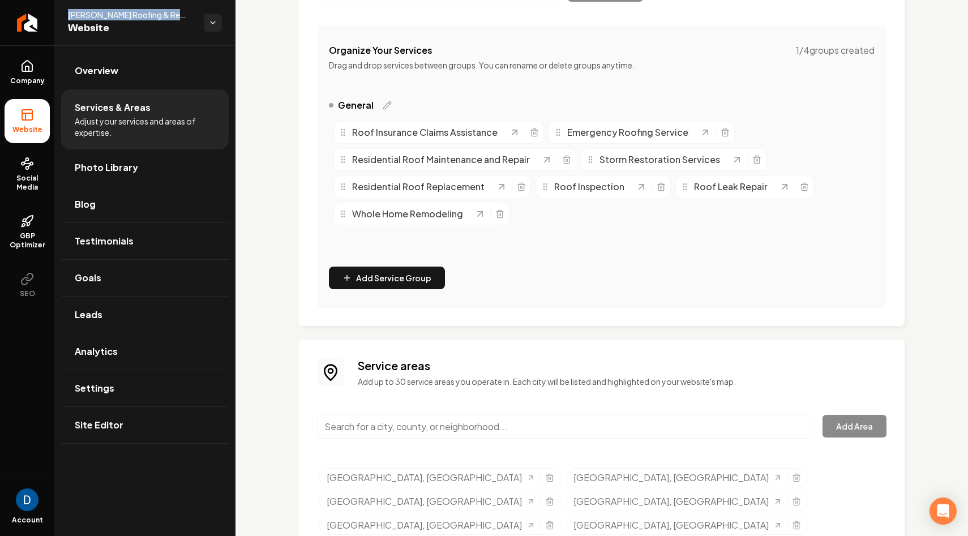
scroll to position [269, 0]
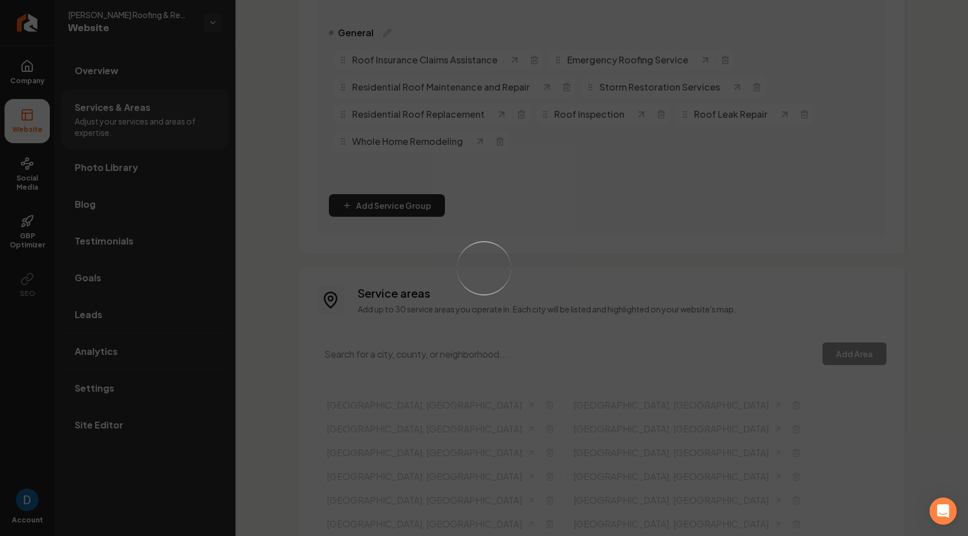
click at [425, 355] on input "Main content area" at bounding box center [565, 354] width 496 height 24
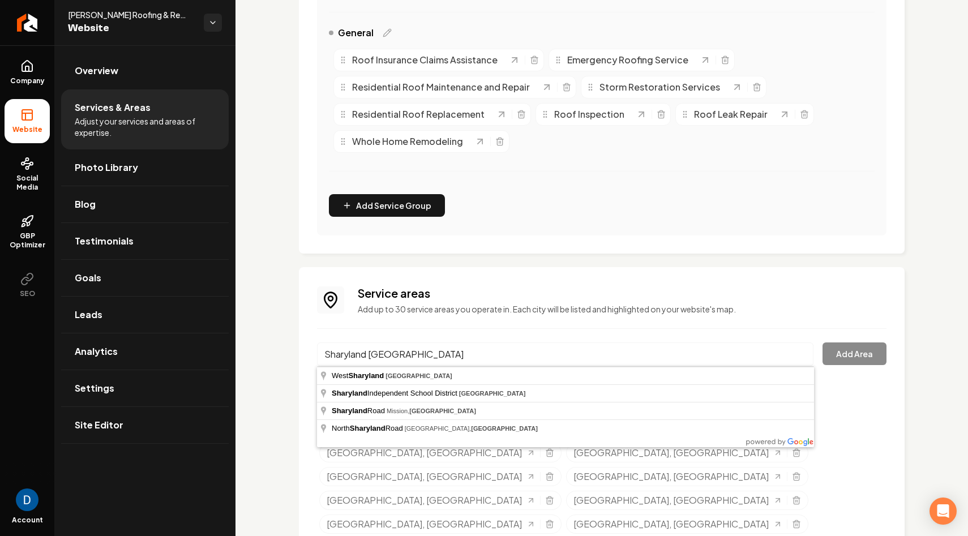
type input "Sharyland TX"
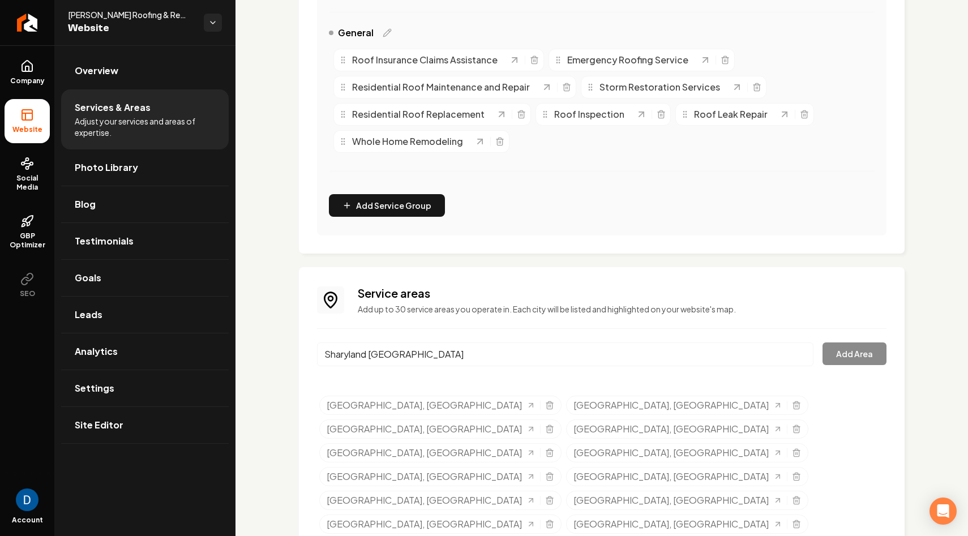
click at [139, 16] on span "[PERSON_NAME] Roofing & Remodeling Llc" at bounding box center [131, 14] width 127 height 11
copy span "[PERSON_NAME] Roofing & Remodeling Llc"
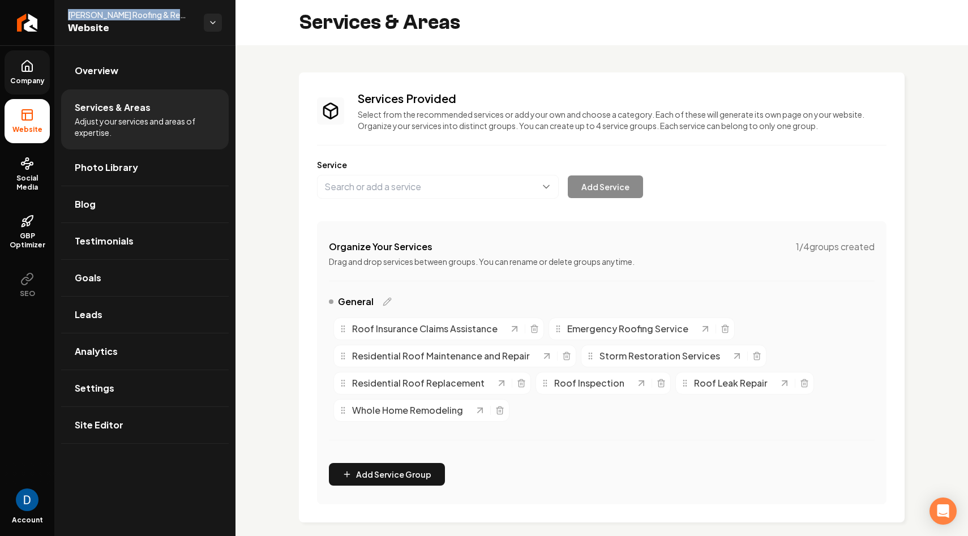
click at [27, 77] on span "Company" at bounding box center [28, 80] width 44 height 9
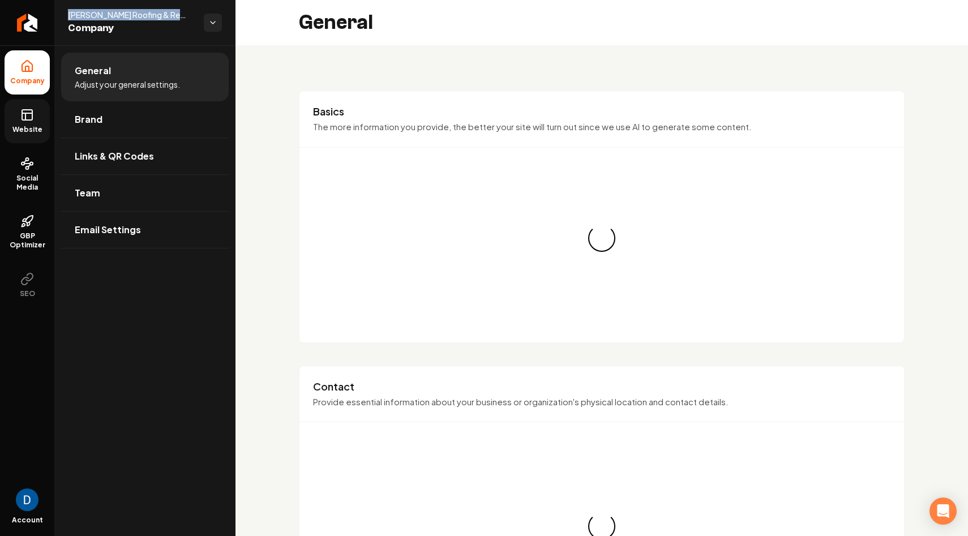
click at [27, 110] on icon at bounding box center [27, 115] width 14 height 14
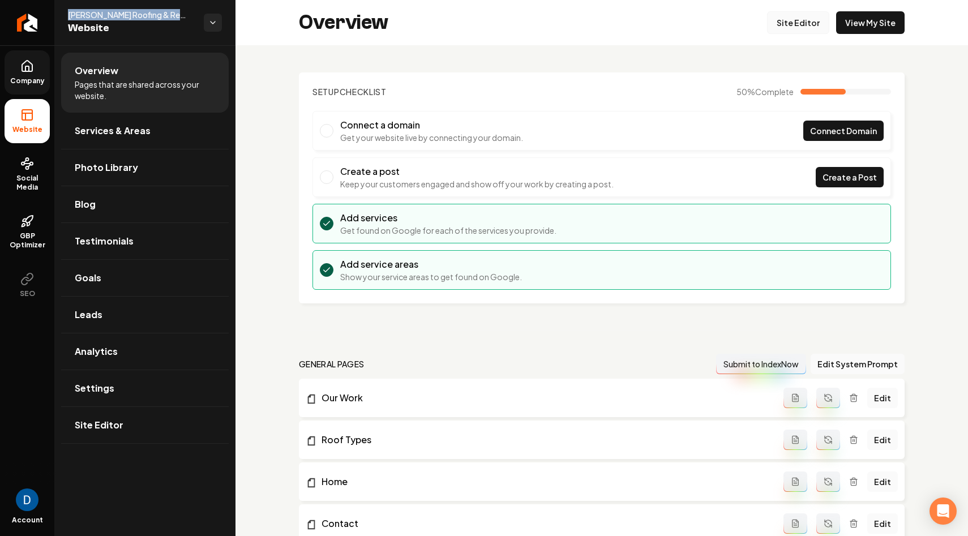
click at [796, 20] on link "Site Editor" at bounding box center [798, 22] width 62 height 23
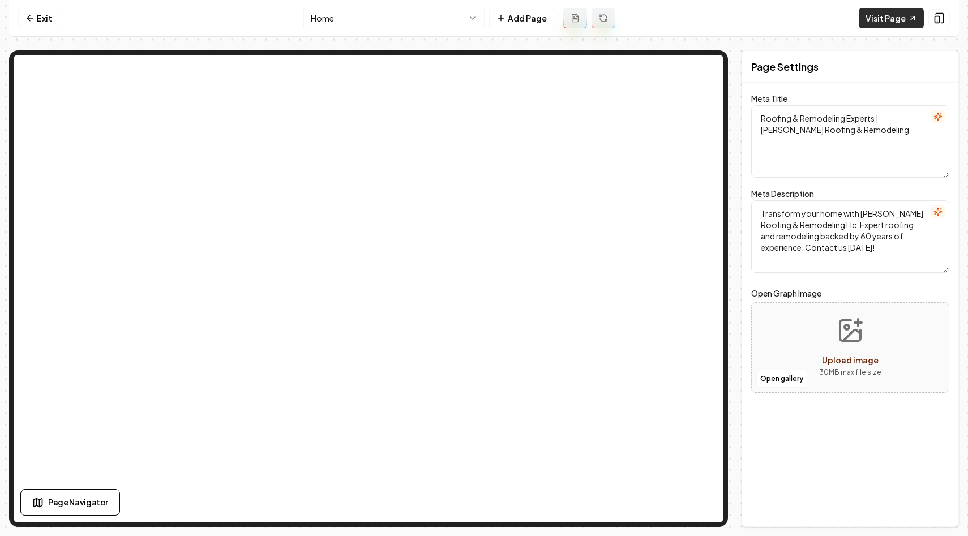
click at [899, 10] on link "Visit Page" at bounding box center [891, 18] width 65 height 20
click at [25, 20] on link "Exit" at bounding box center [38, 18] width 41 height 20
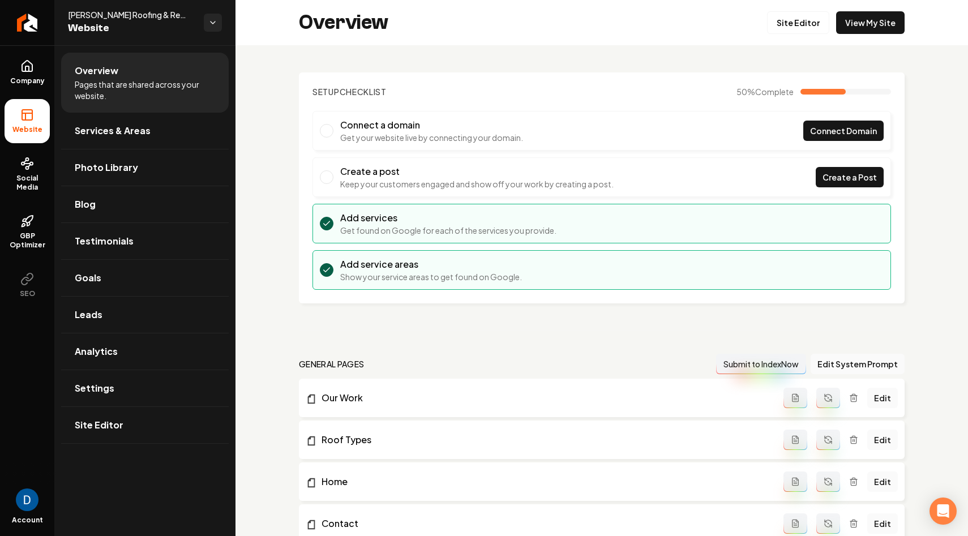
click at [51, 79] on ul "Company Website Social Media GBP Optimizer SEO" at bounding box center [27, 178] width 54 height 267
click at [41, 75] on link "Company" at bounding box center [27, 72] width 45 height 44
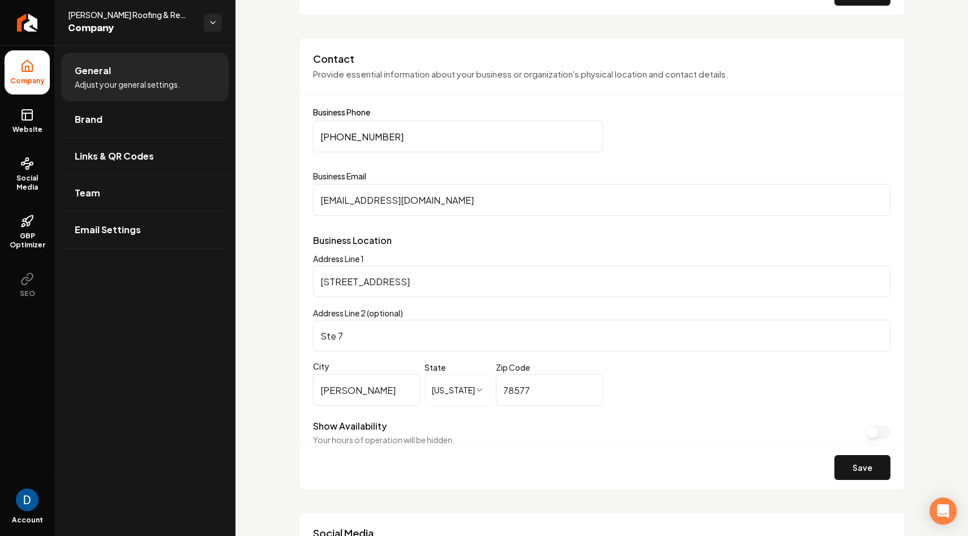
scroll to position [571, 0]
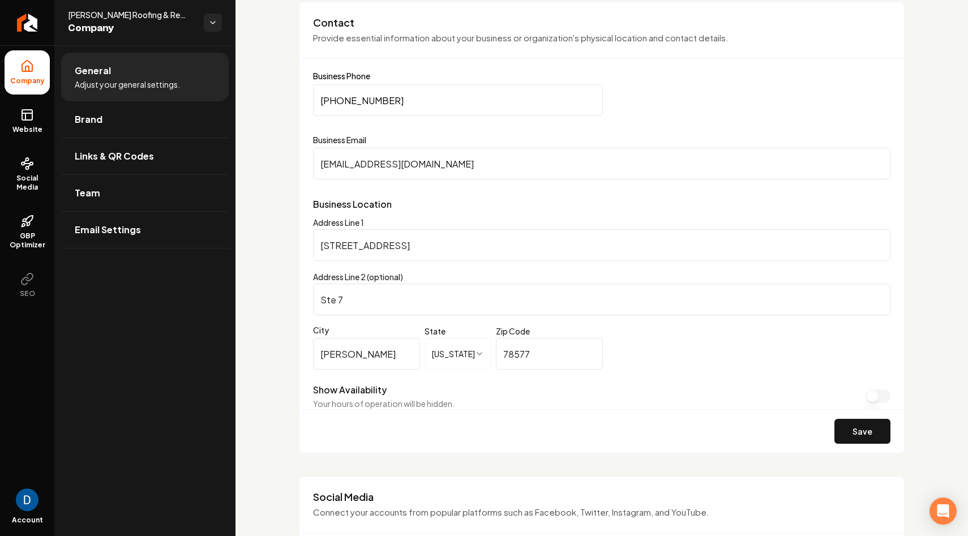
click at [369, 247] on input "415 N Sugar Rd" at bounding box center [601, 245] width 577 height 32
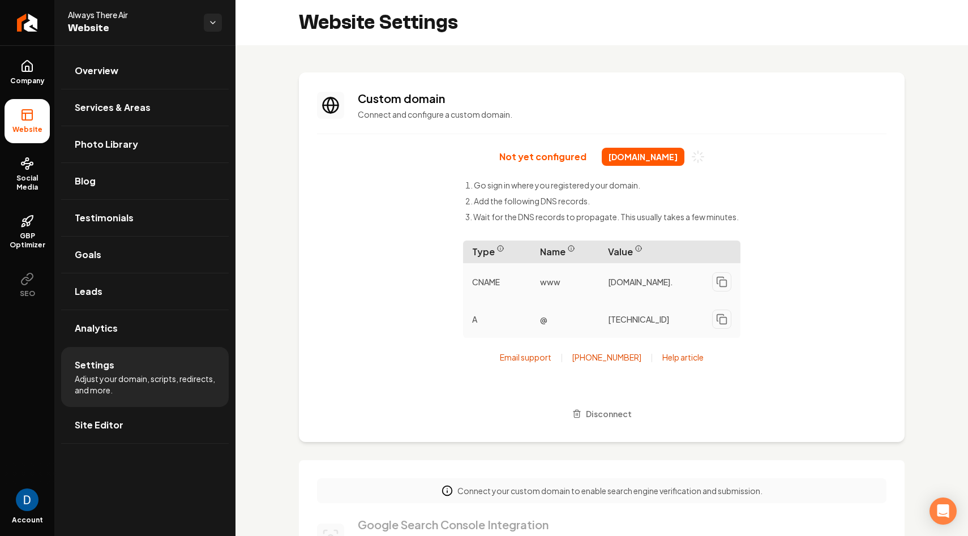
scroll to position [702, 0]
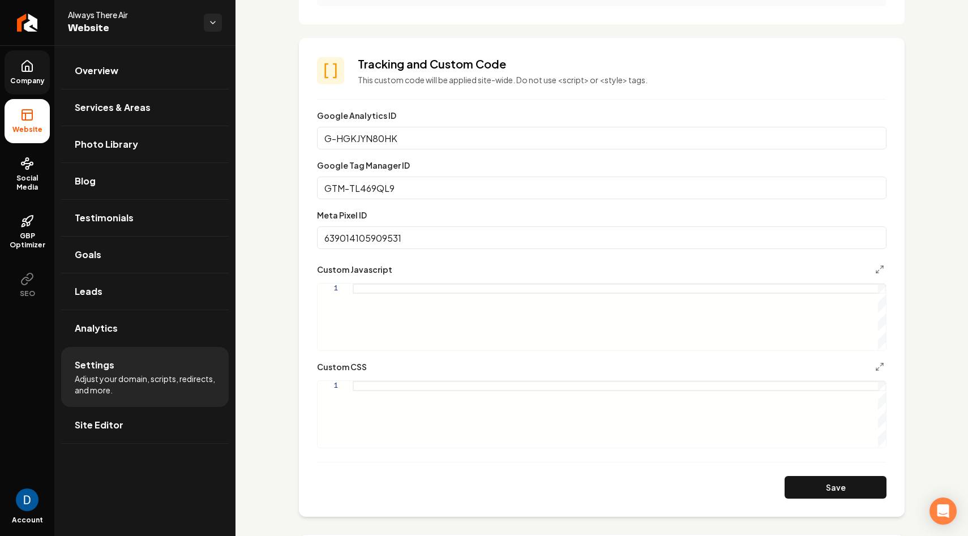
click at [16, 62] on link "Company" at bounding box center [27, 72] width 45 height 44
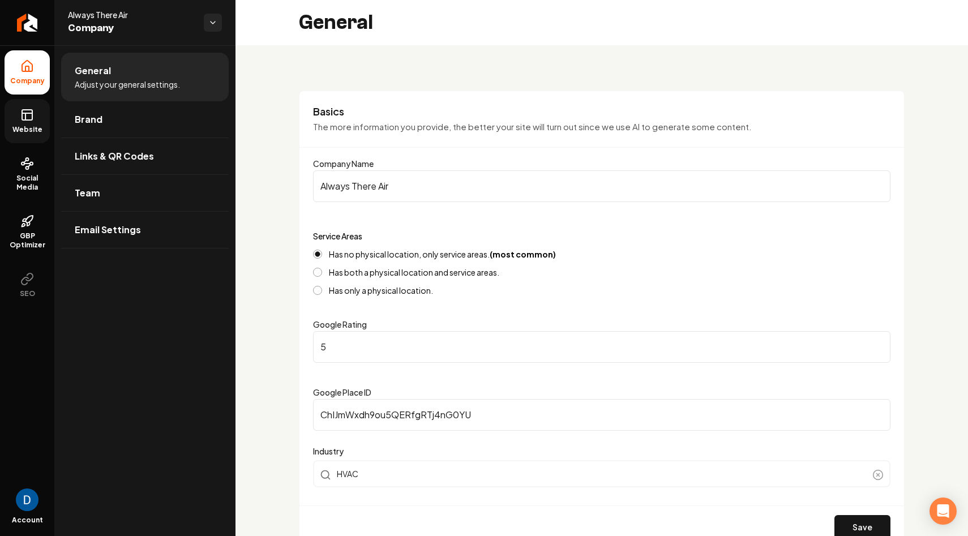
click at [29, 118] on icon at bounding box center [27, 115] width 14 height 14
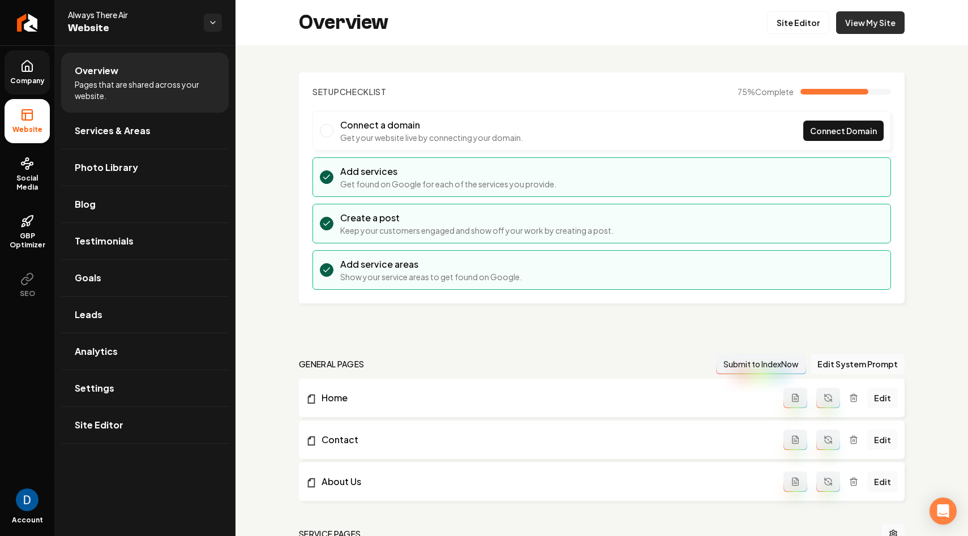
click at [869, 23] on link "View My Site" at bounding box center [870, 22] width 68 height 23
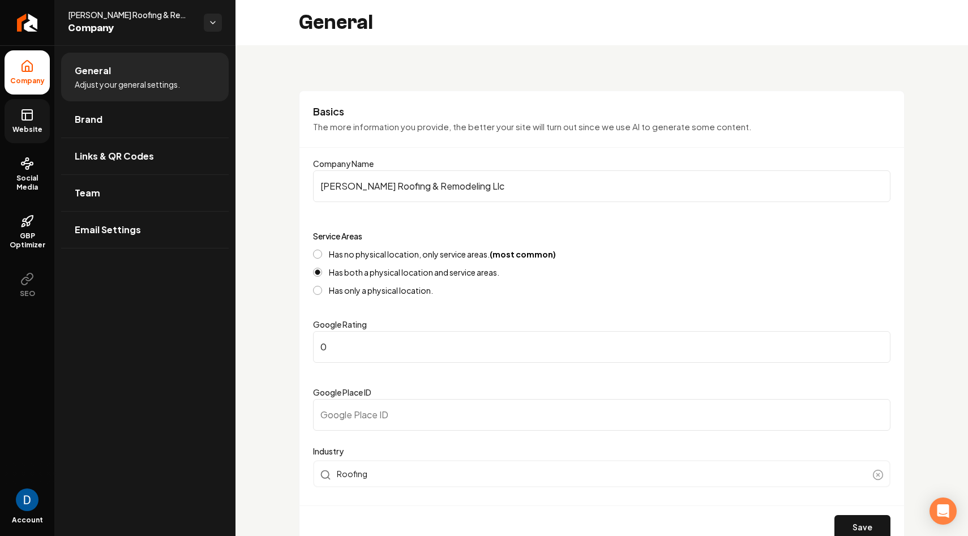
click at [27, 122] on link "Website" at bounding box center [27, 121] width 45 height 44
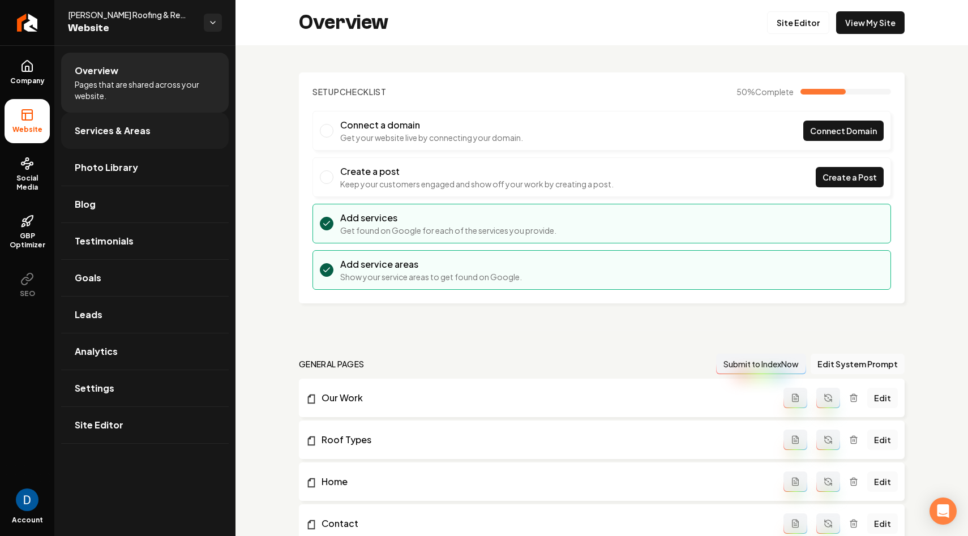
click at [149, 126] on link "Services & Areas" at bounding box center [145, 131] width 168 height 36
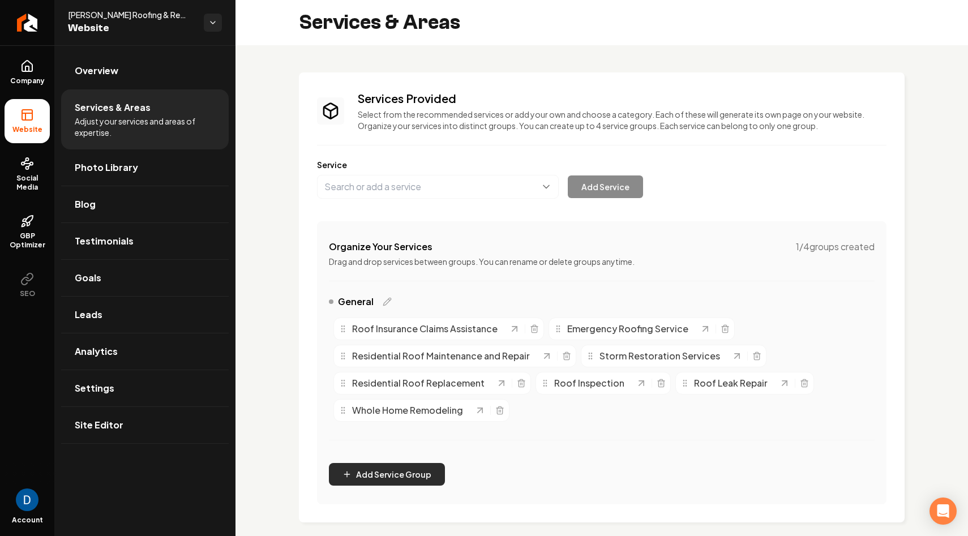
scroll to position [269, 0]
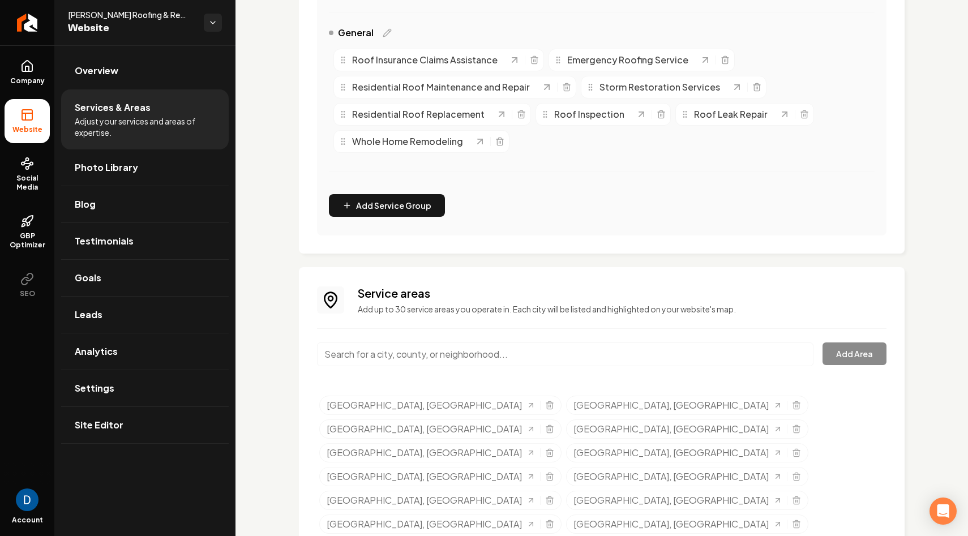
click at [512, 338] on div "Service areas Add up to 30 service areas you operate in. Each city will be list…" at bounding box center [601, 459] width 569 height 348
click at [480, 351] on input "Main content area" at bounding box center [565, 354] width 496 height 24
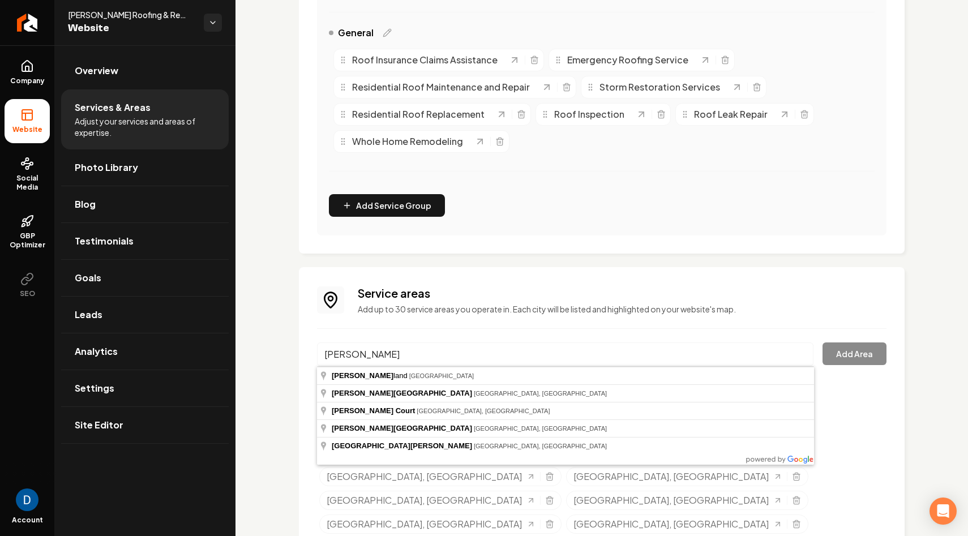
type input "West Sharyland, [GEOGRAPHIC_DATA]"
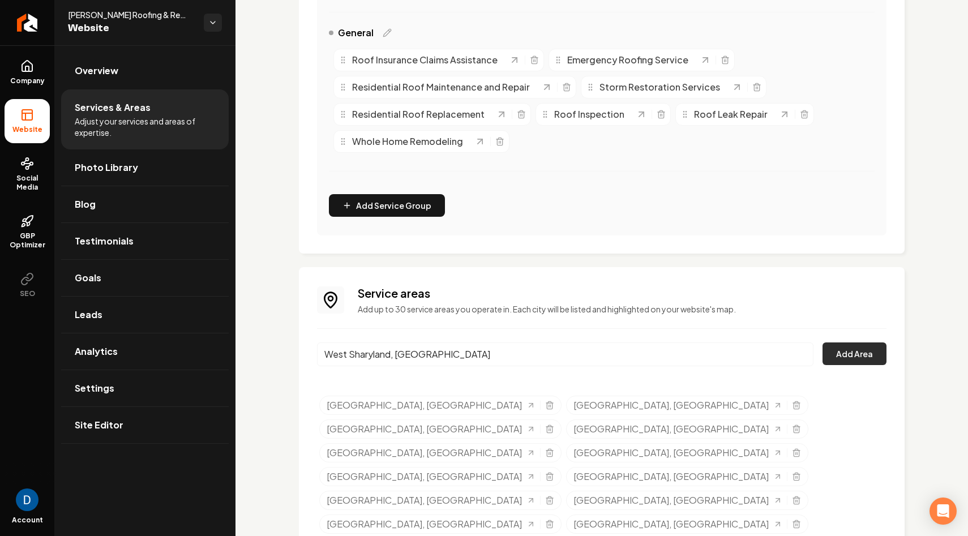
click at [867, 355] on button "Add Area" at bounding box center [854, 353] width 64 height 23
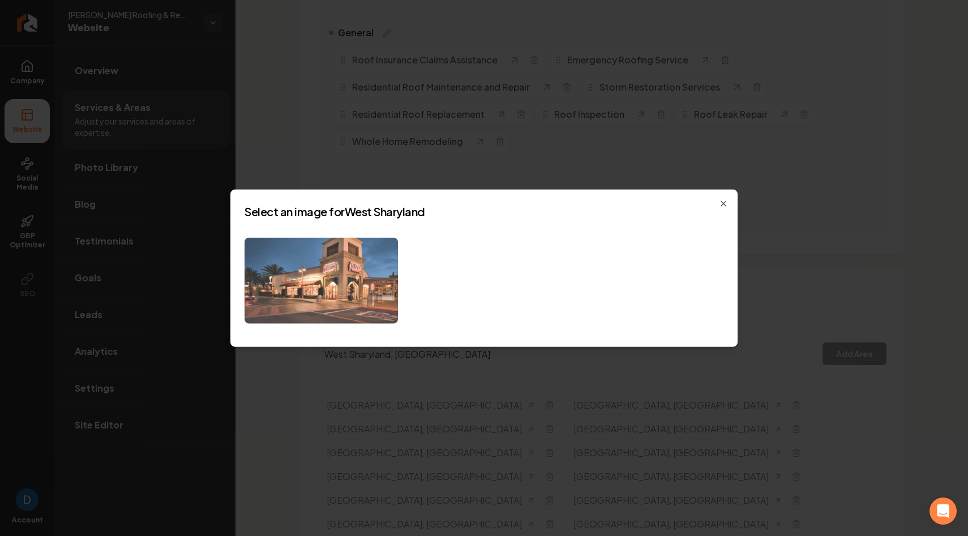
click at [346, 266] on img at bounding box center [321, 280] width 153 height 87
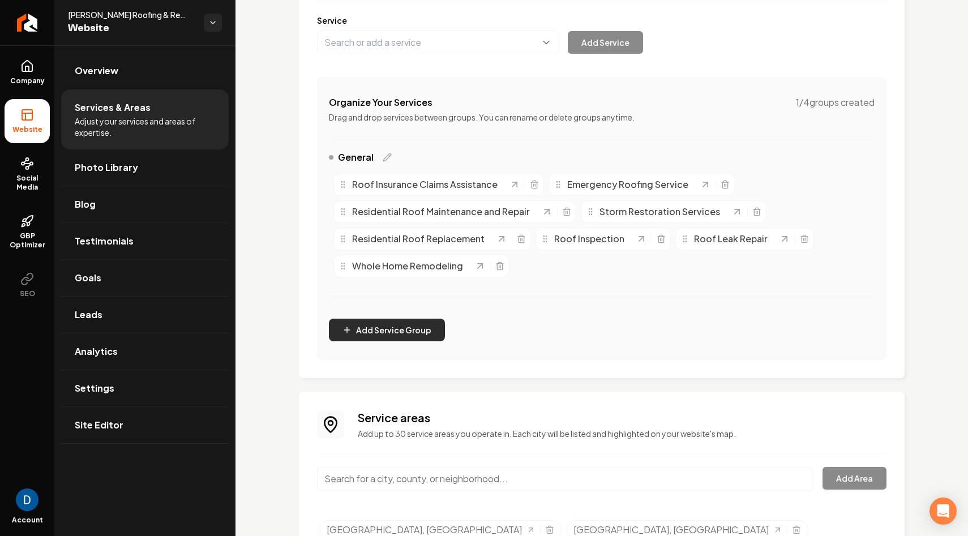
scroll to position [0, 0]
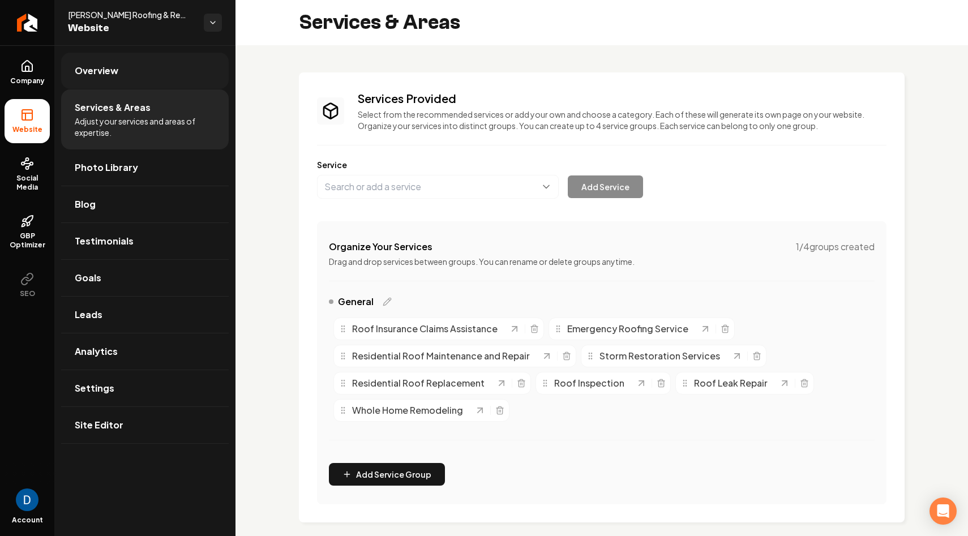
click at [149, 71] on link "Overview" at bounding box center [145, 71] width 168 height 36
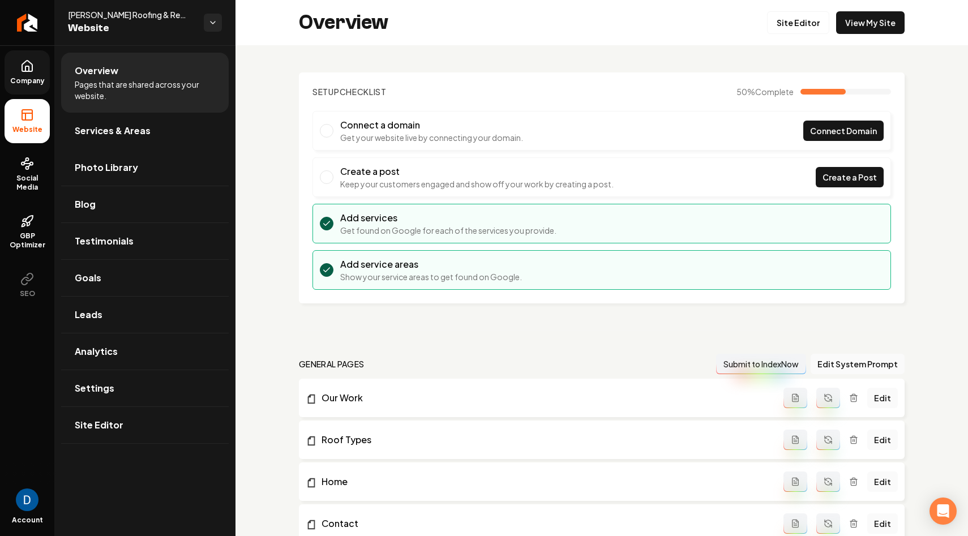
click at [28, 67] on icon at bounding box center [27, 66] width 14 height 14
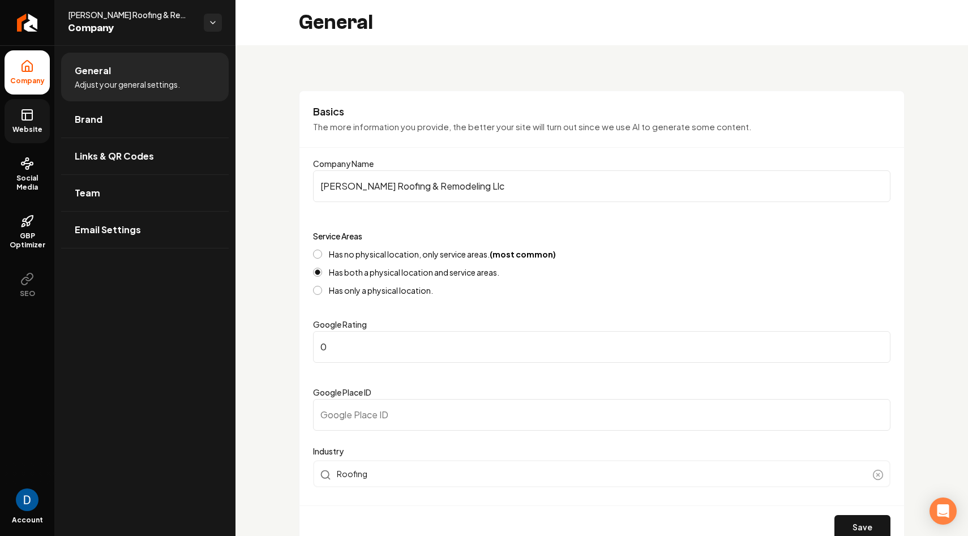
click at [127, 74] on li "General Adjust your general settings." at bounding box center [145, 77] width 168 height 49
click at [42, 112] on link "Website" at bounding box center [27, 121] width 45 height 44
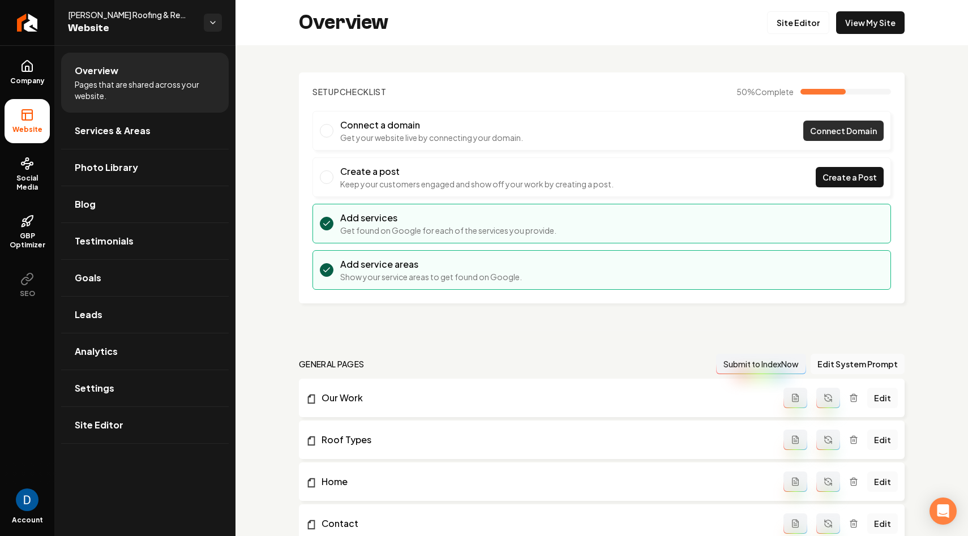
click at [842, 127] on span "Connect Domain" at bounding box center [843, 131] width 67 height 12
